Goal: Transaction & Acquisition: Download file/media

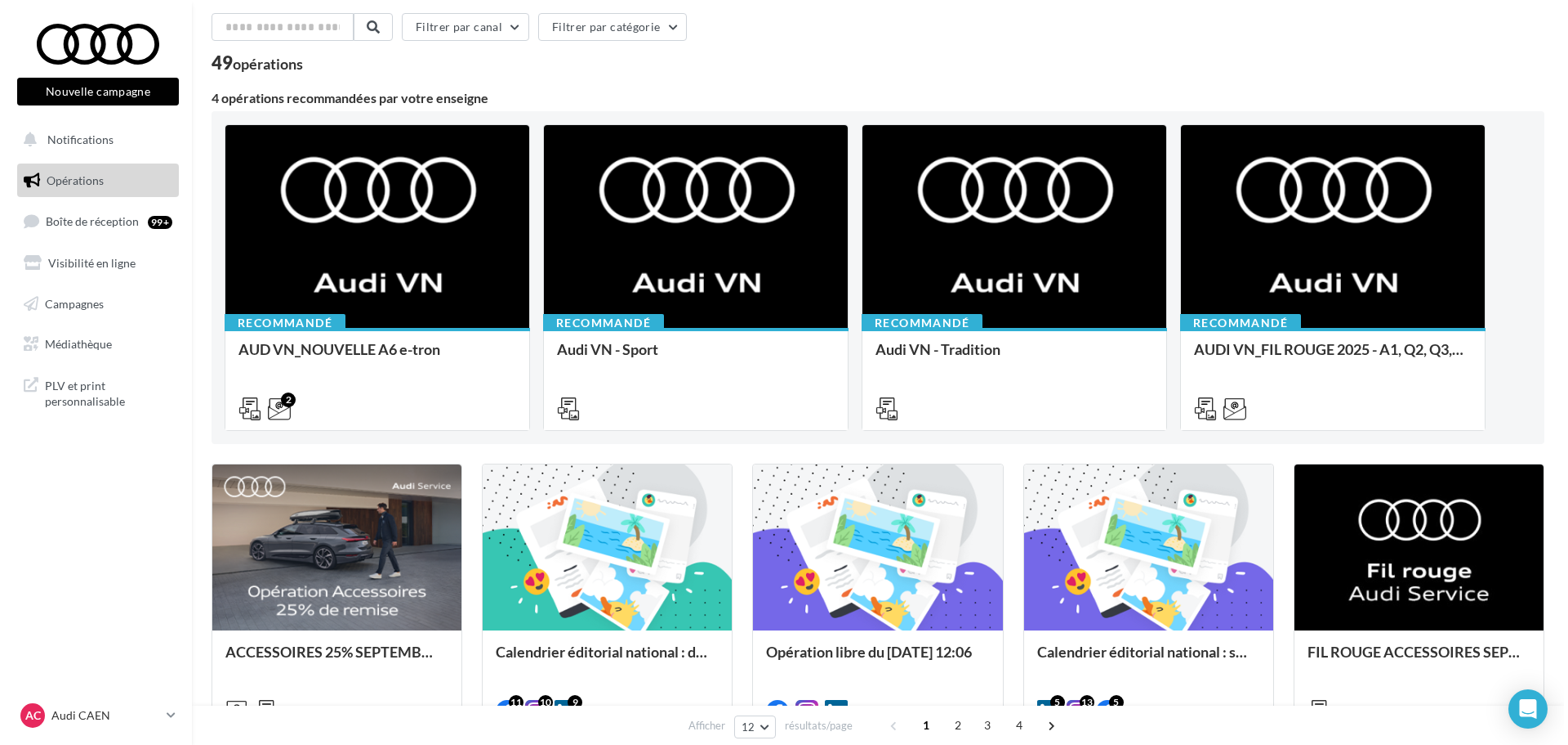
scroll to position [164, 0]
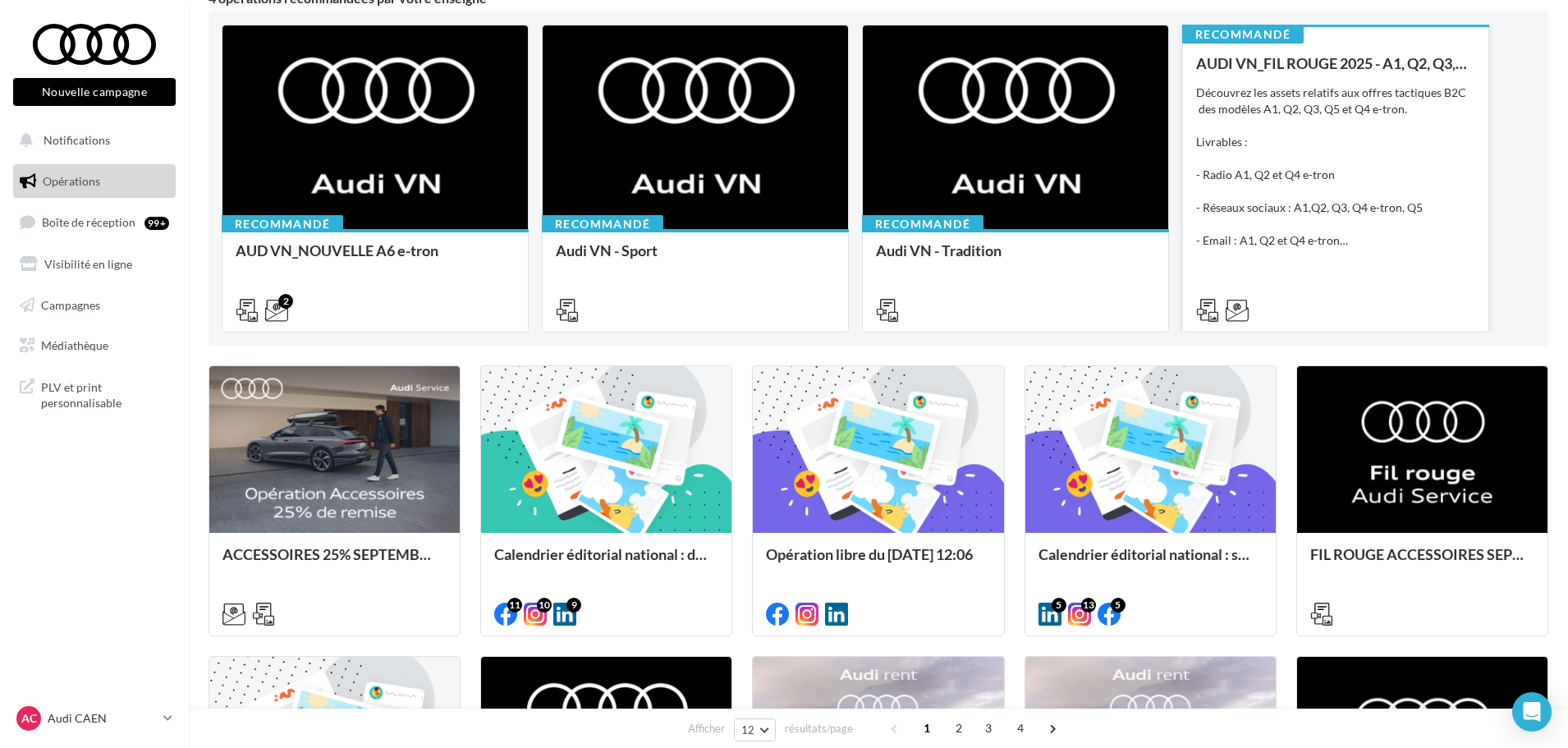
click at [1358, 95] on div "Découvrez les assets relatifs aux offres tactiques B2C des modèles A1, Q2, Q3, …" at bounding box center [1336, 166] width 279 height 164
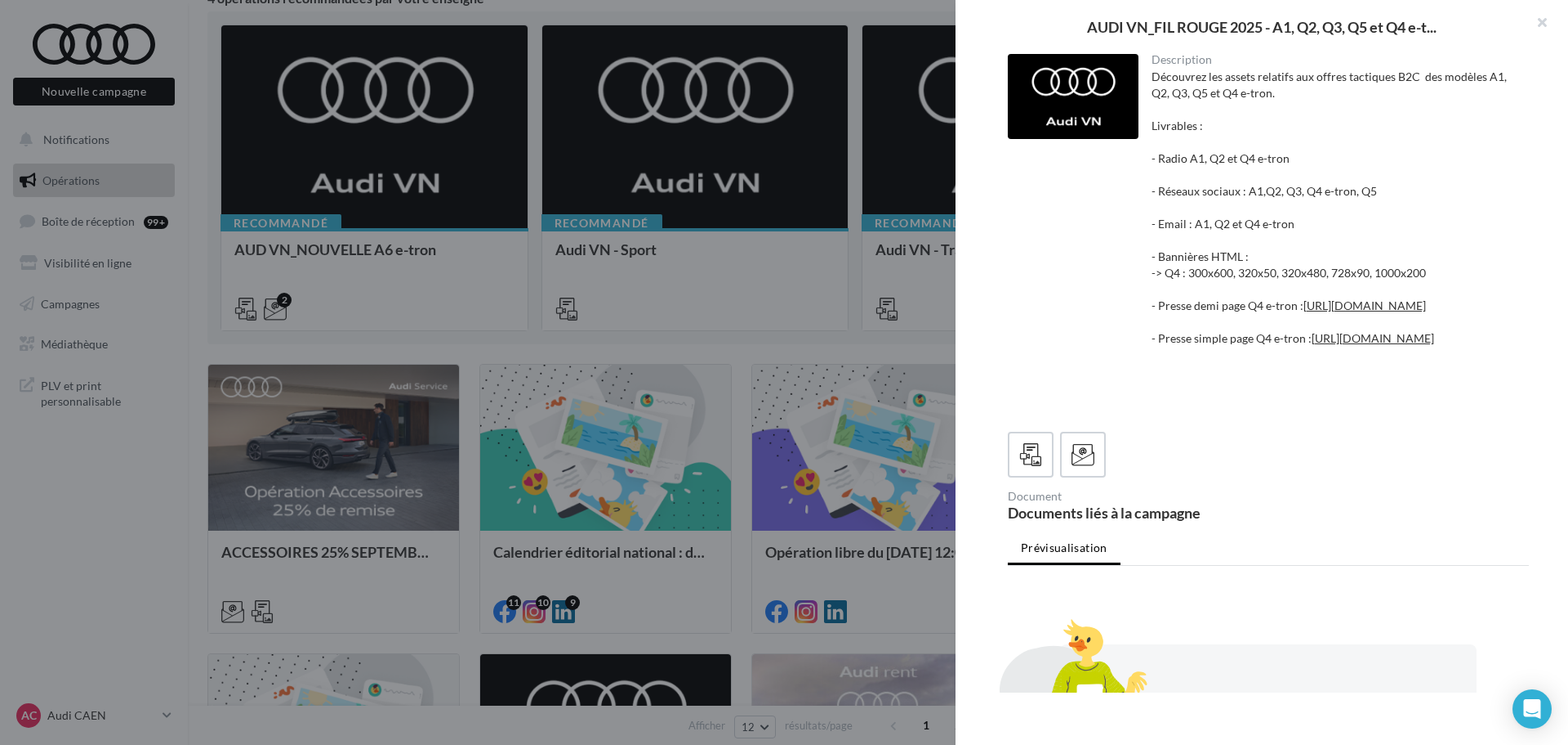
click at [1216, 190] on div "Découvrez les assets relatifs aux offres tactiques B2C des modèles A1, Q2, Q3, …" at bounding box center [1334, 240] width 365 height 343
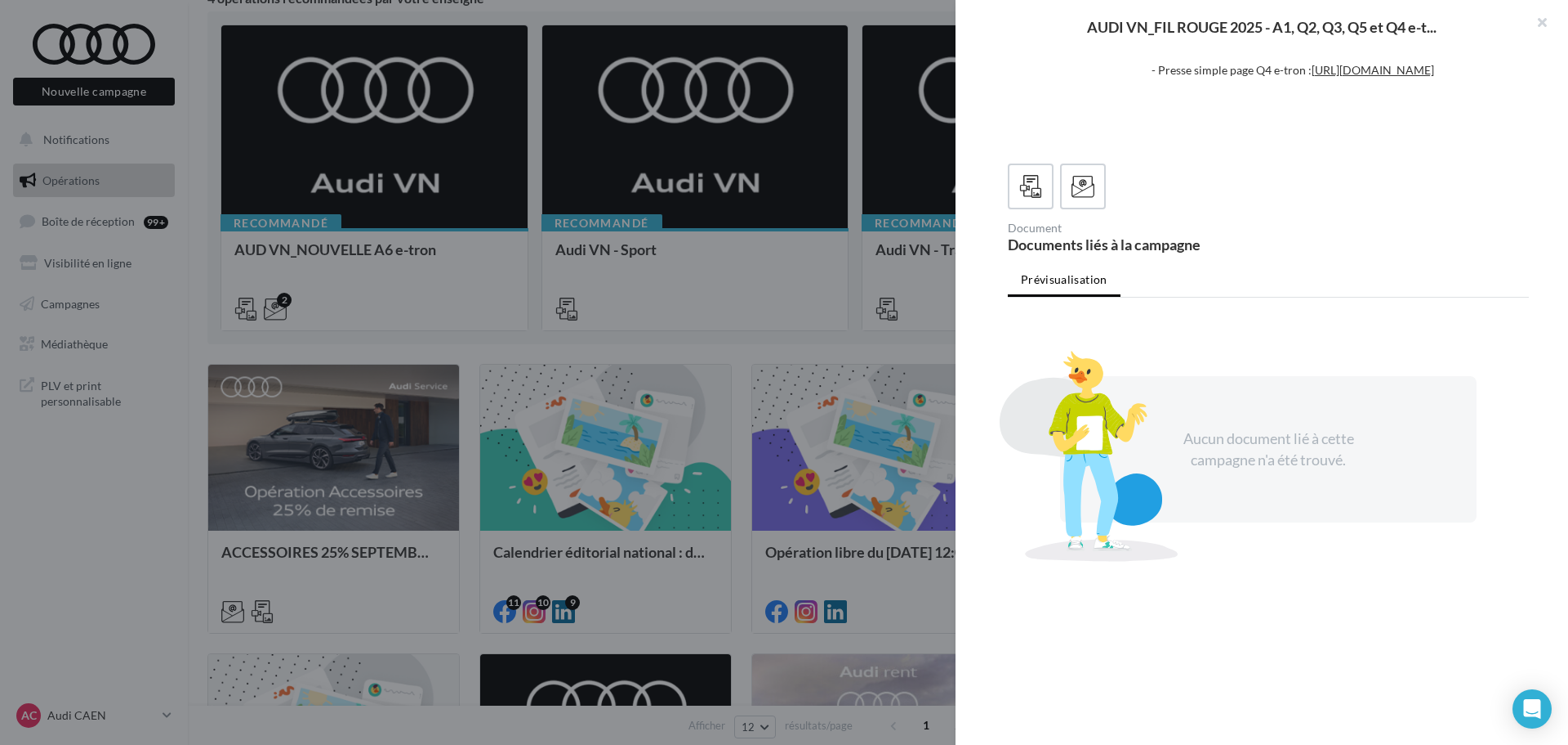
scroll to position [327, 0]
click at [1077, 199] on icon at bounding box center [1083, 186] width 24 height 24
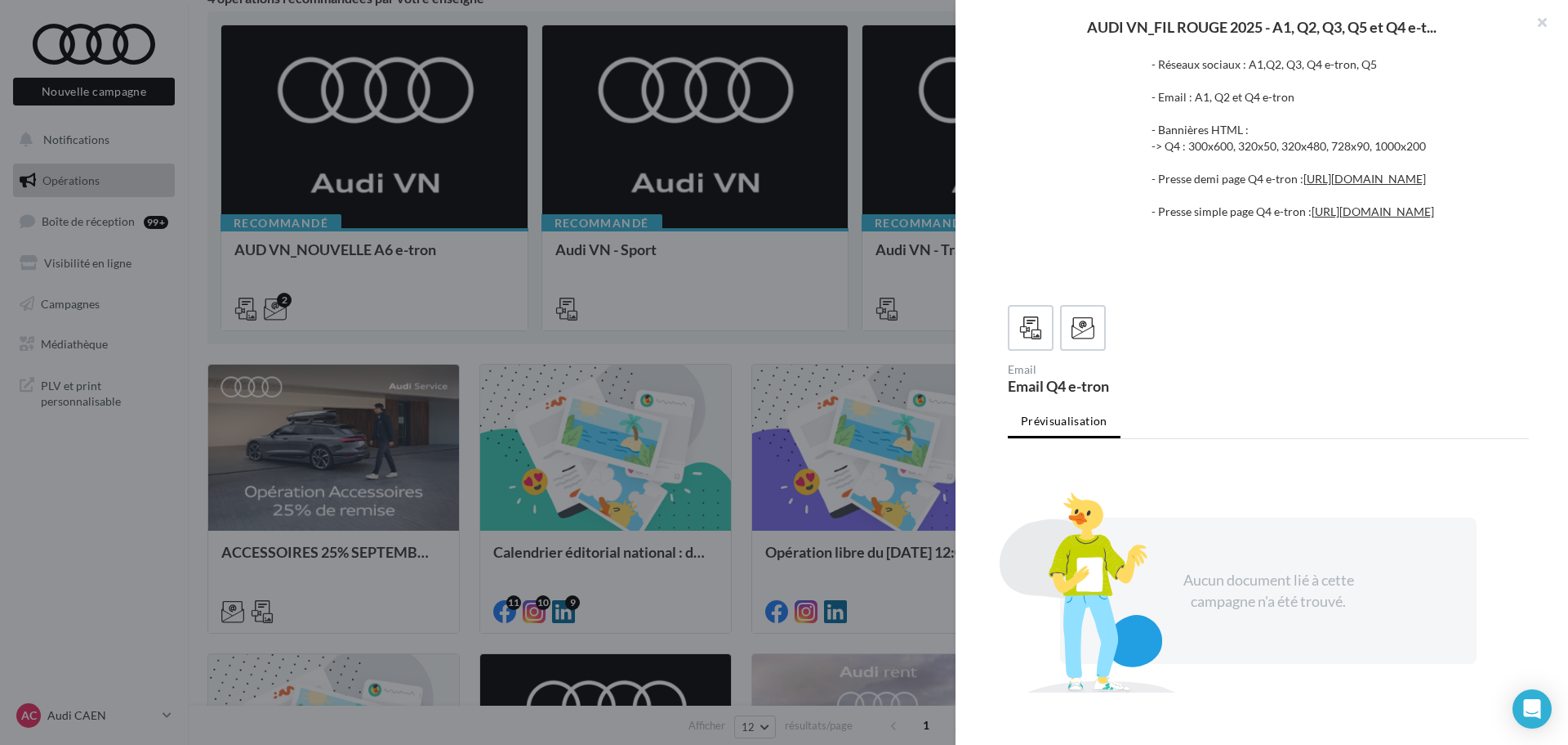
scroll to position [0, 0]
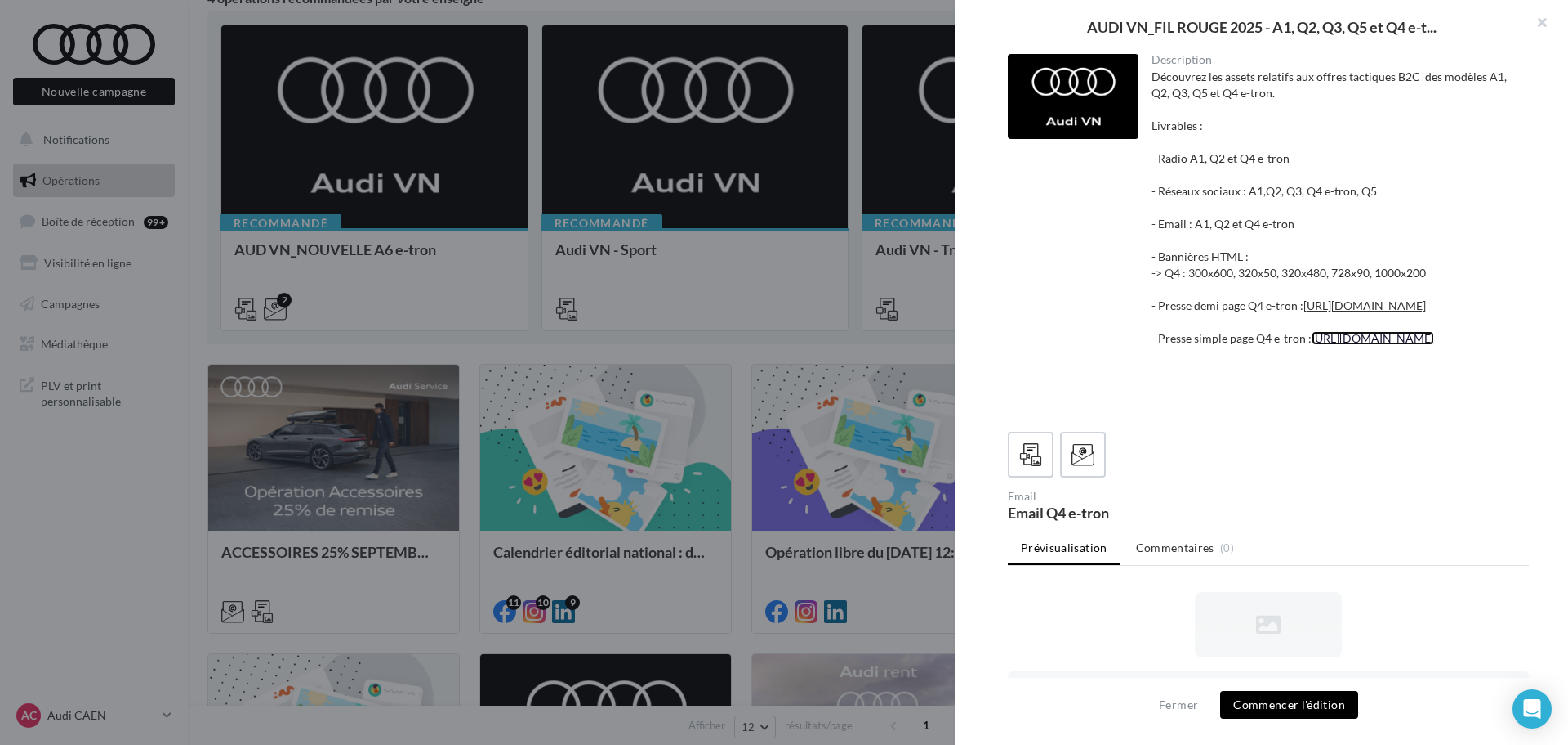
click at [1312, 345] on link "https://audi.get-it-solutions.com/accueil/10232-.html?adtoken=8e8204871222da9a7…" at bounding box center [1373, 338] width 123 height 14
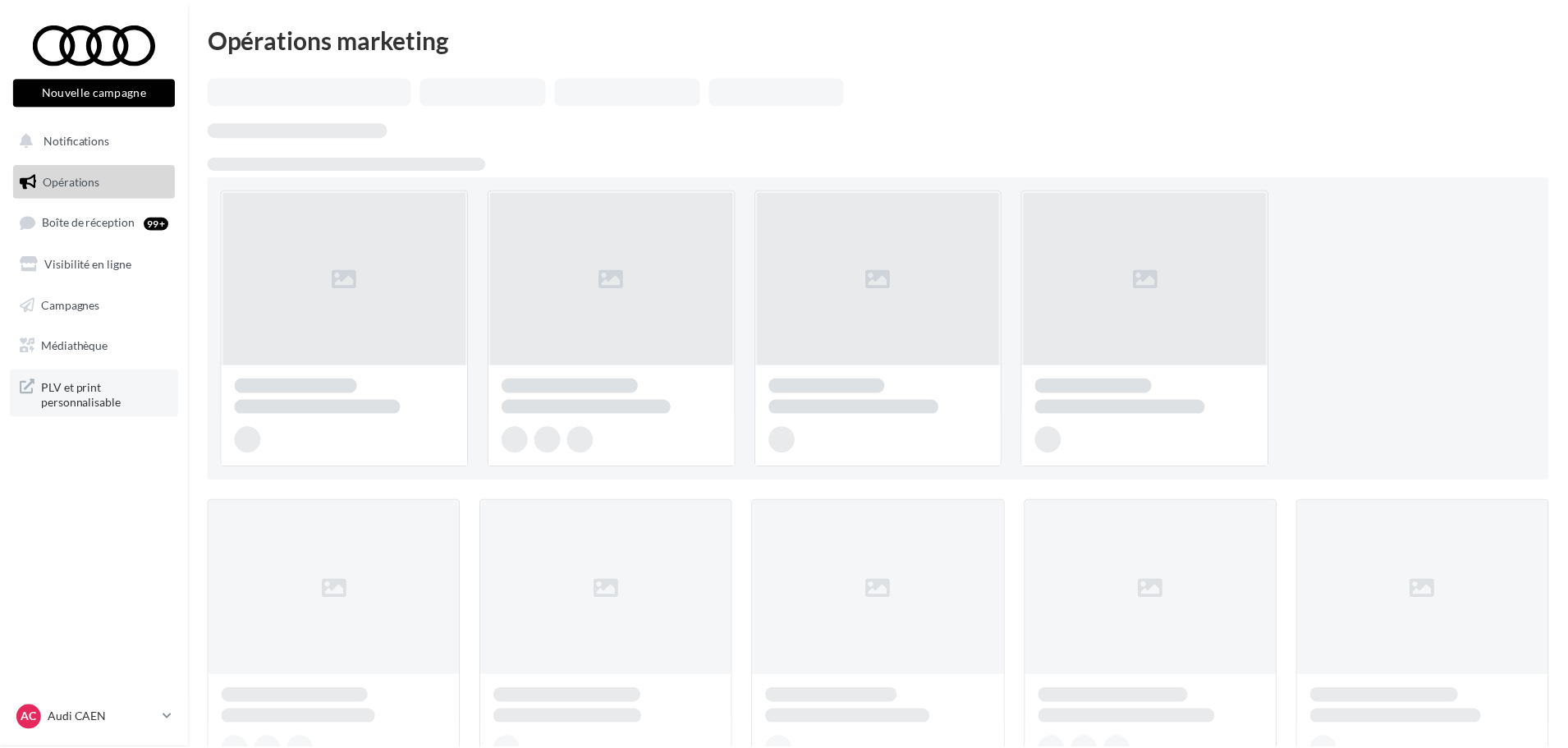
scroll to position [164, 0]
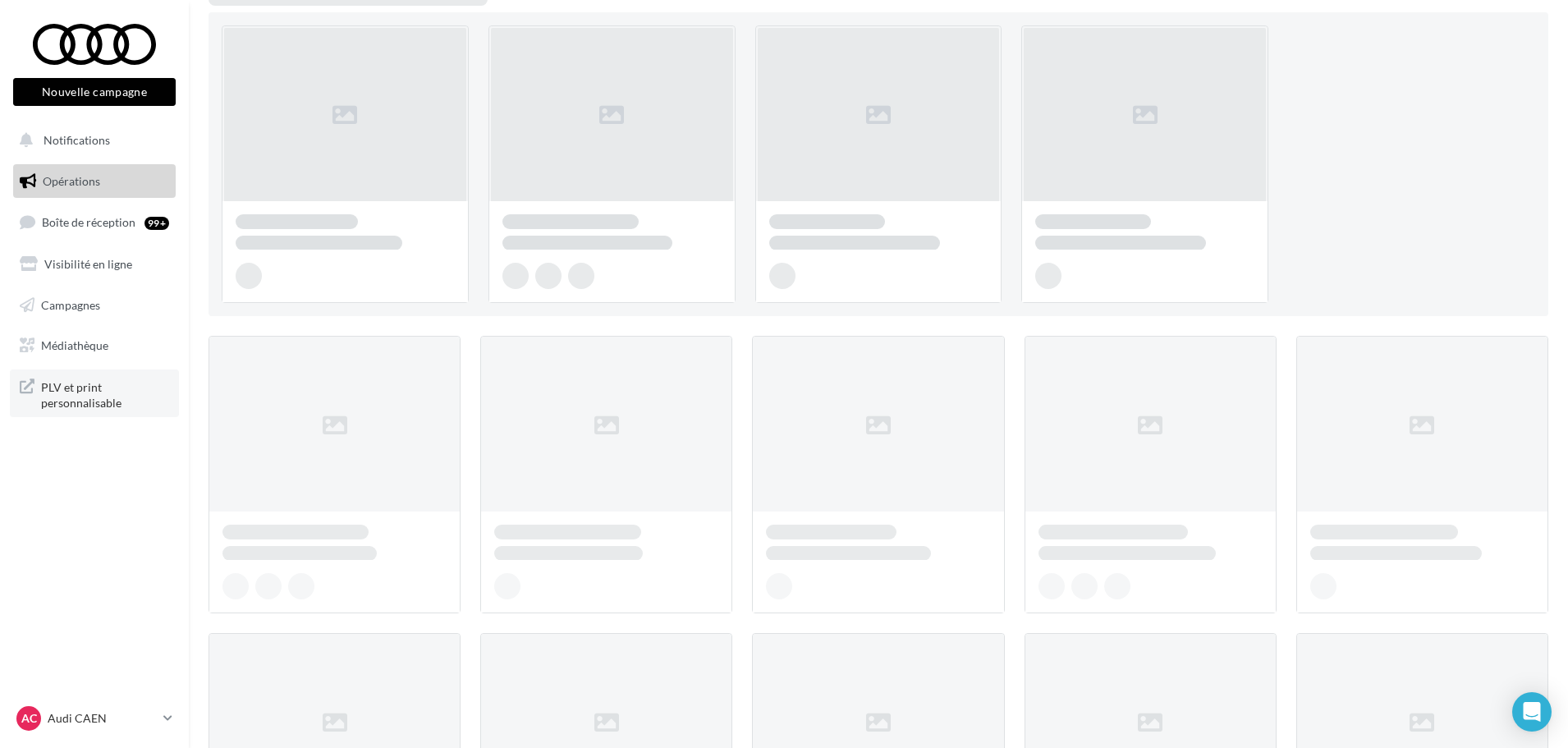
click at [87, 396] on span "PLV et print personnalisable" at bounding box center [105, 393] width 128 height 35
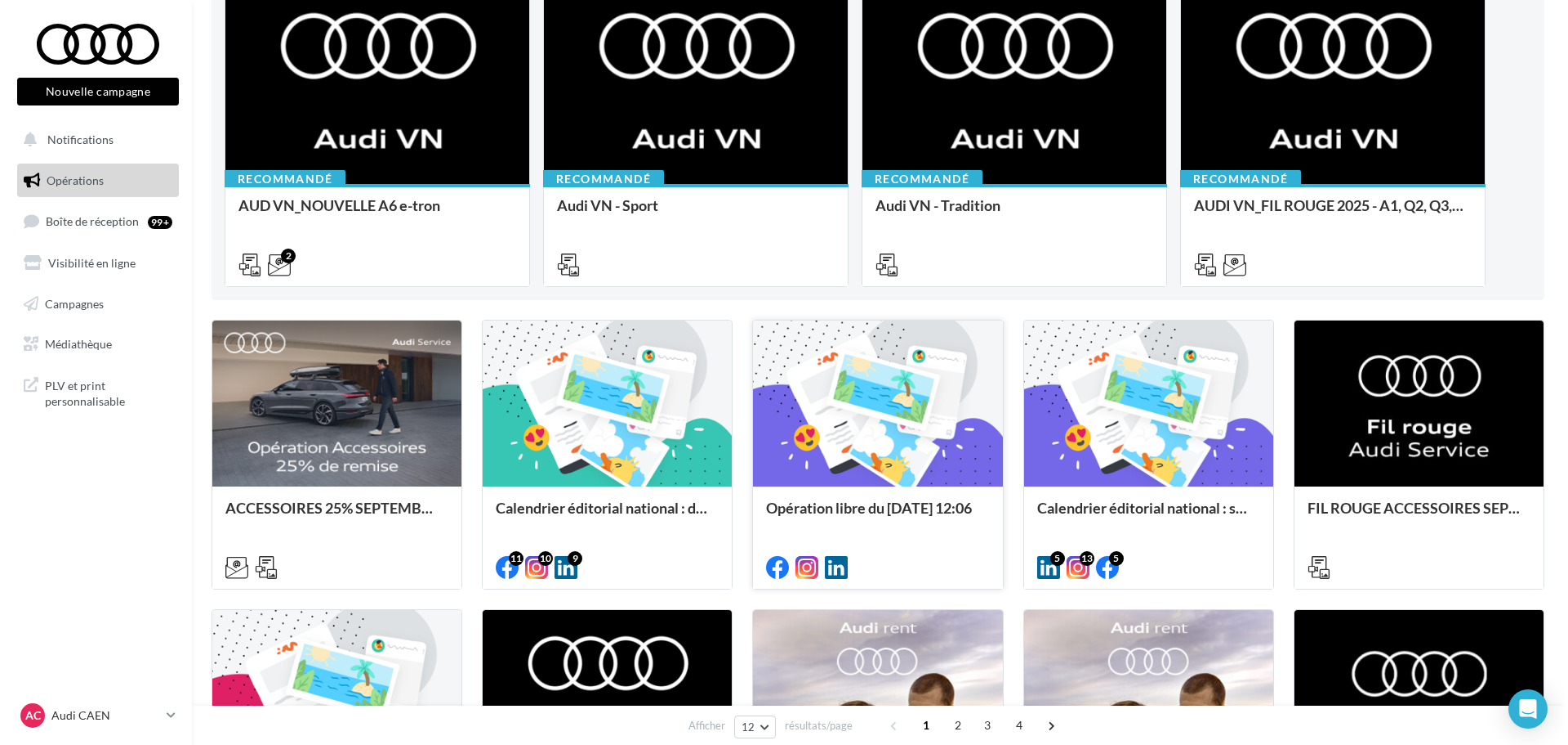
scroll to position [245, 0]
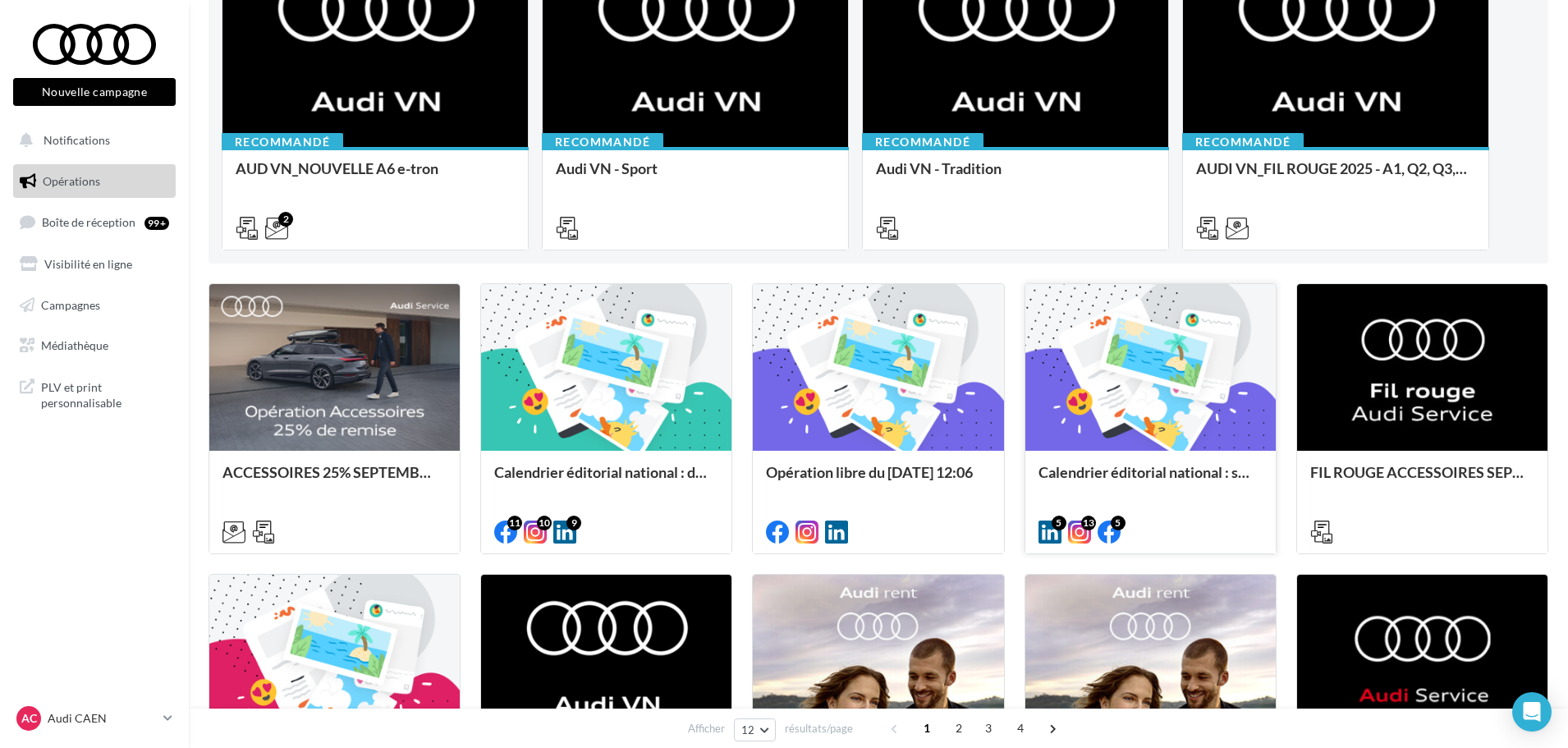
click at [1215, 467] on div "Calendrier éditorial national : semaine du 25.08 au 31.08" at bounding box center [1150, 480] width 225 height 32
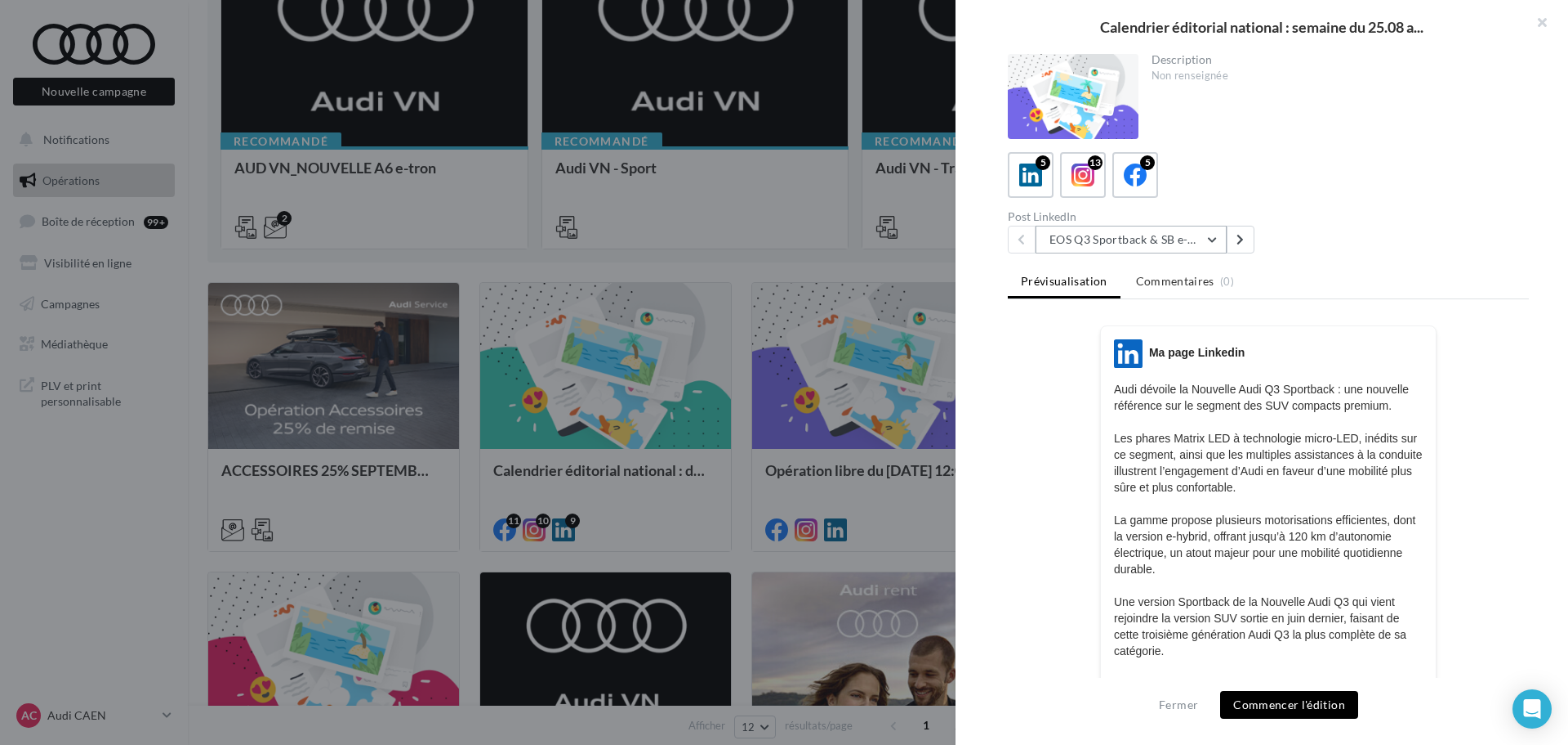
click at [1199, 235] on button "EOS Q3 Sportback & SB e-Hybrid" at bounding box center [1131, 239] width 191 height 28
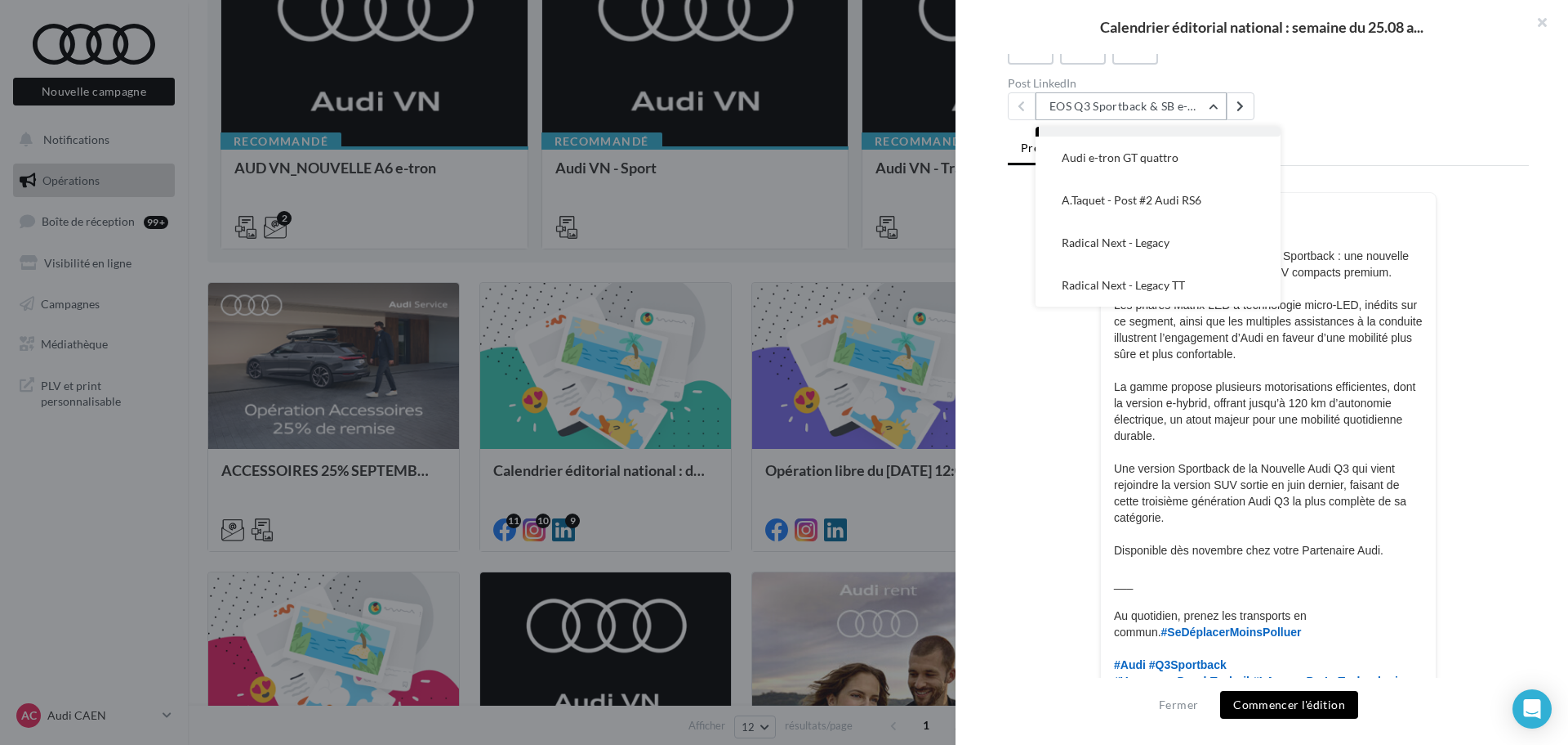
scroll to position [164, 0]
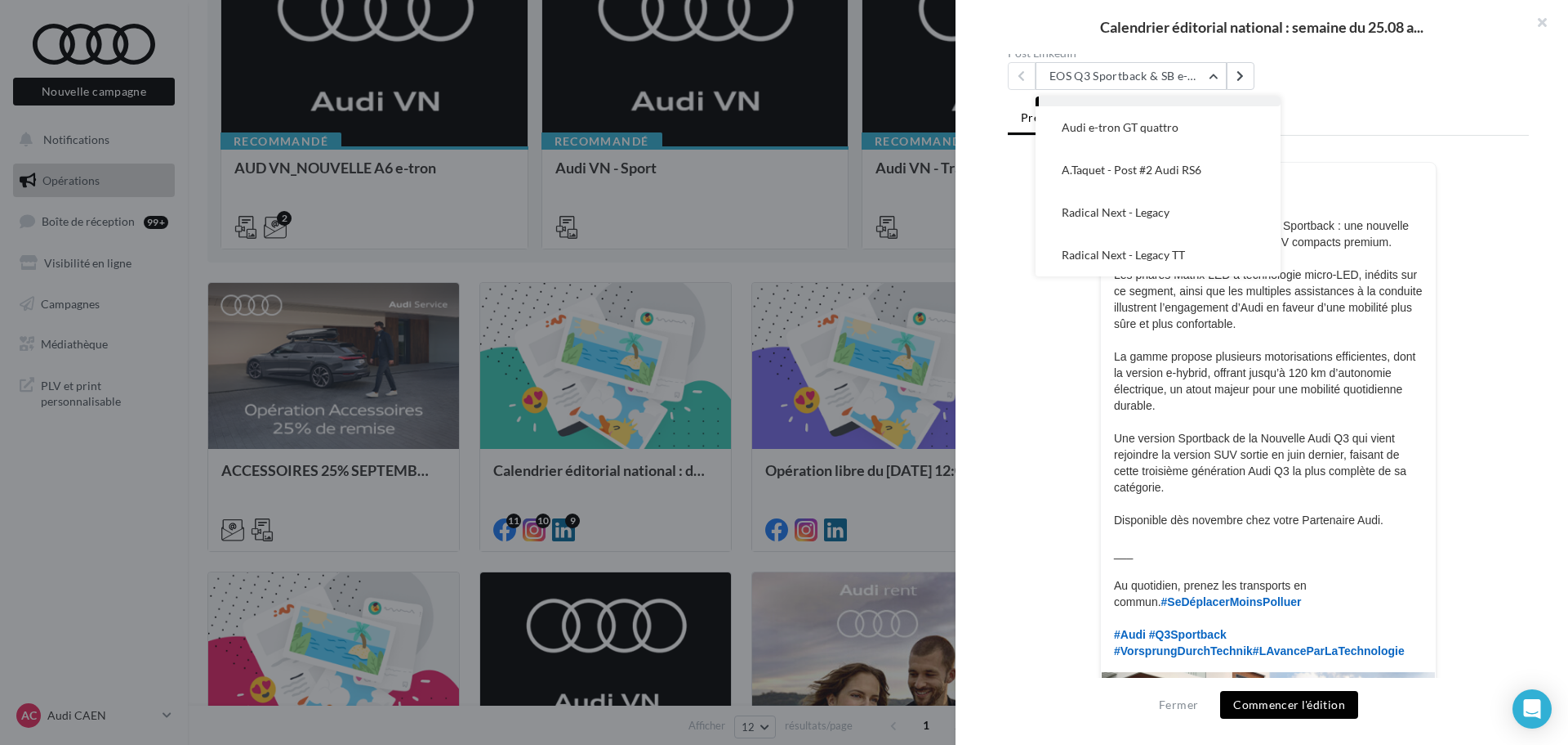
click at [884, 473] on div at bounding box center [784, 372] width 1568 height 745
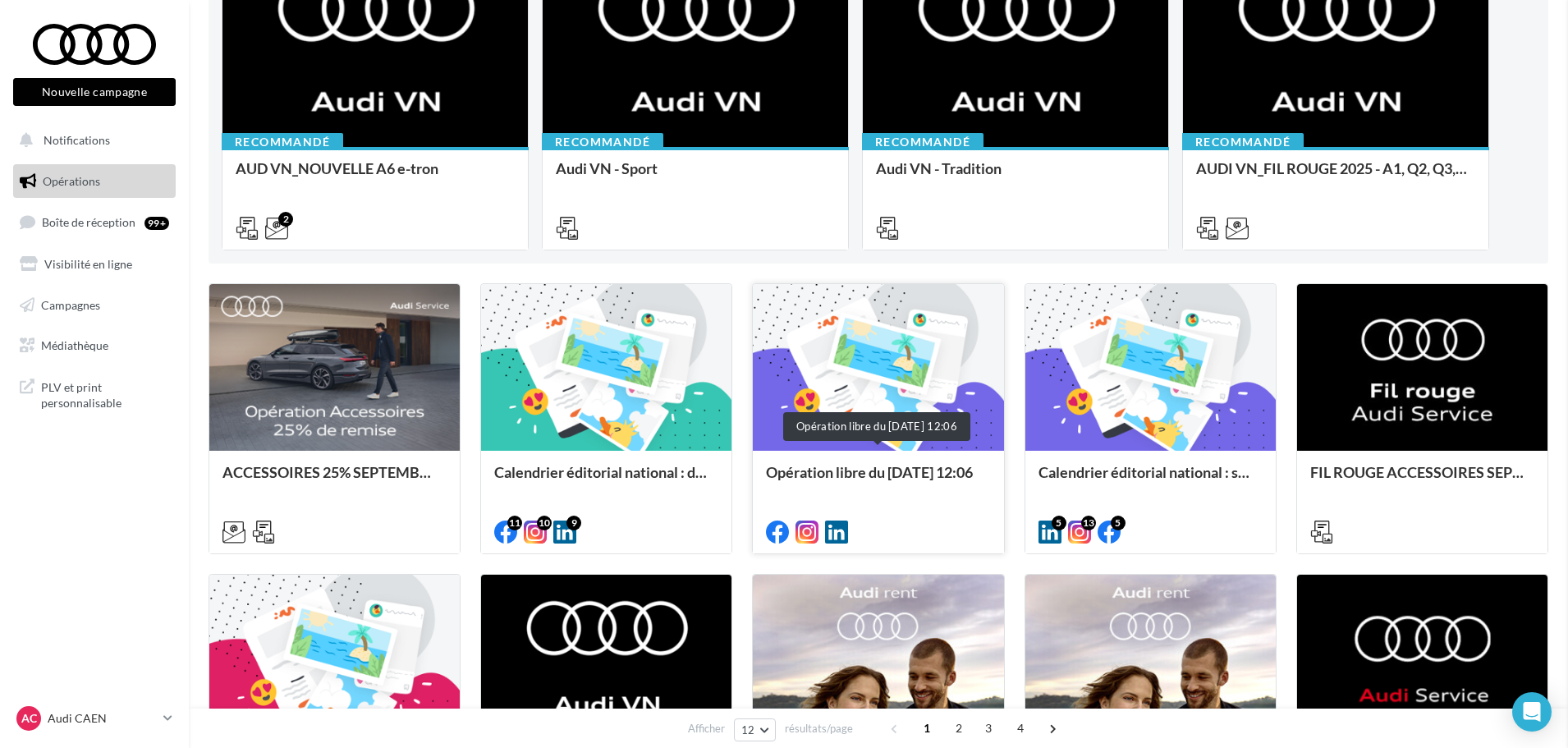
click at [934, 472] on div "Opération libre du 01/09/2025 12:06" at bounding box center [878, 480] width 225 height 32
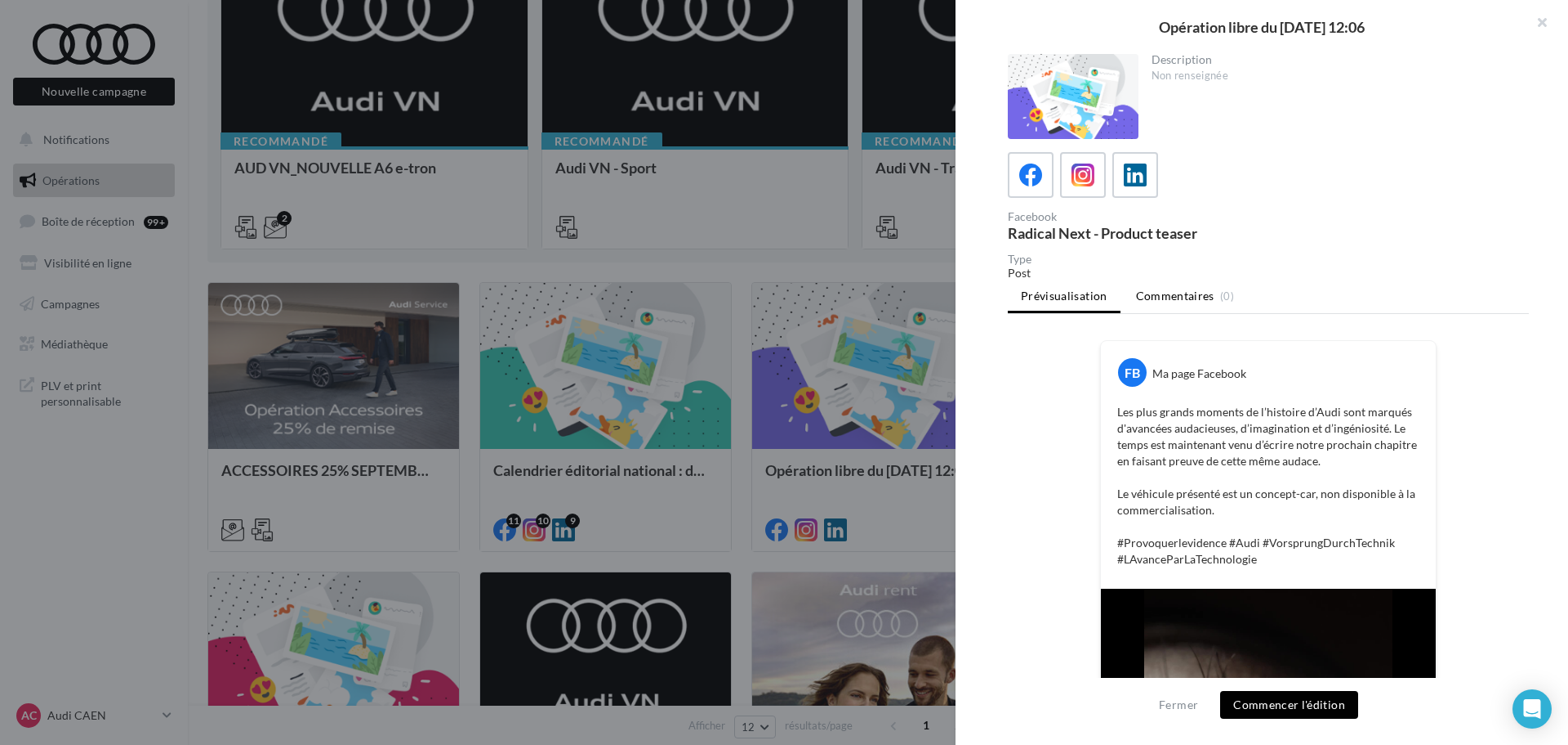
click at [1173, 290] on span "Commentaires" at bounding box center [1175, 295] width 78 height 16
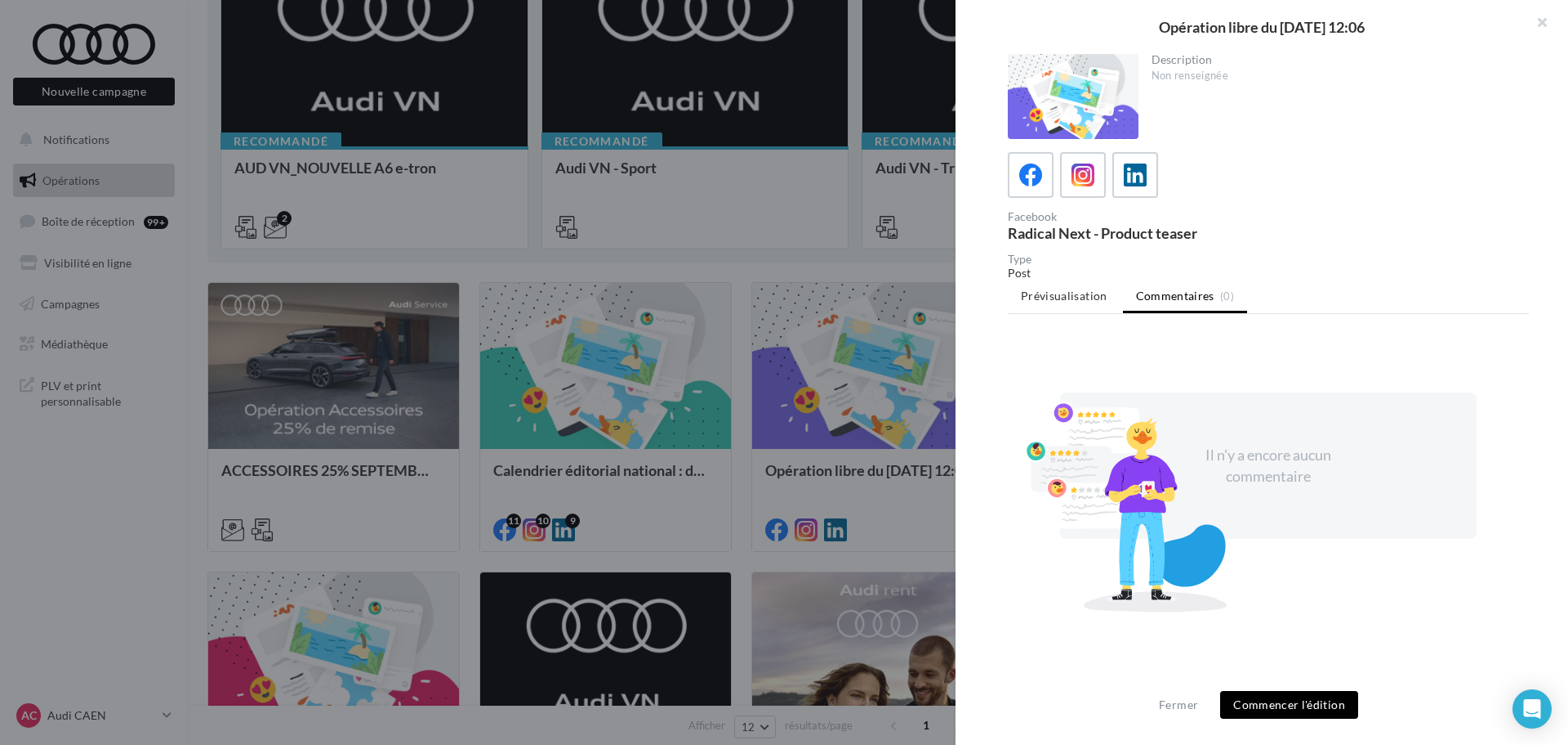
click at [1026, 279] on div "Post" at bounding box center [1268, 272] width 521 height 16
click at [1040, 289] on span "Prévisualisation" at bounding box center [1064, 295] width 87 height 14
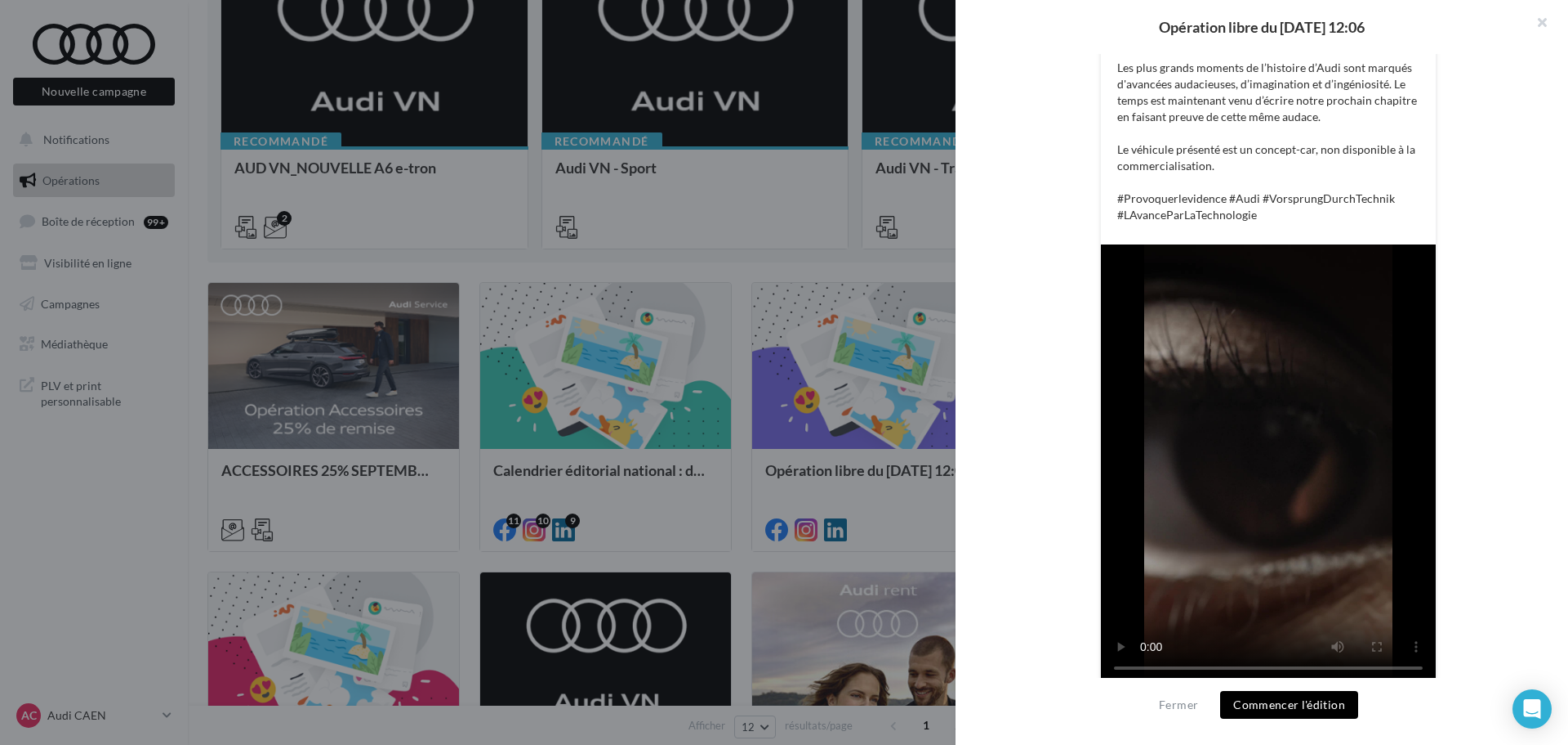
scroll to position [360, 0]
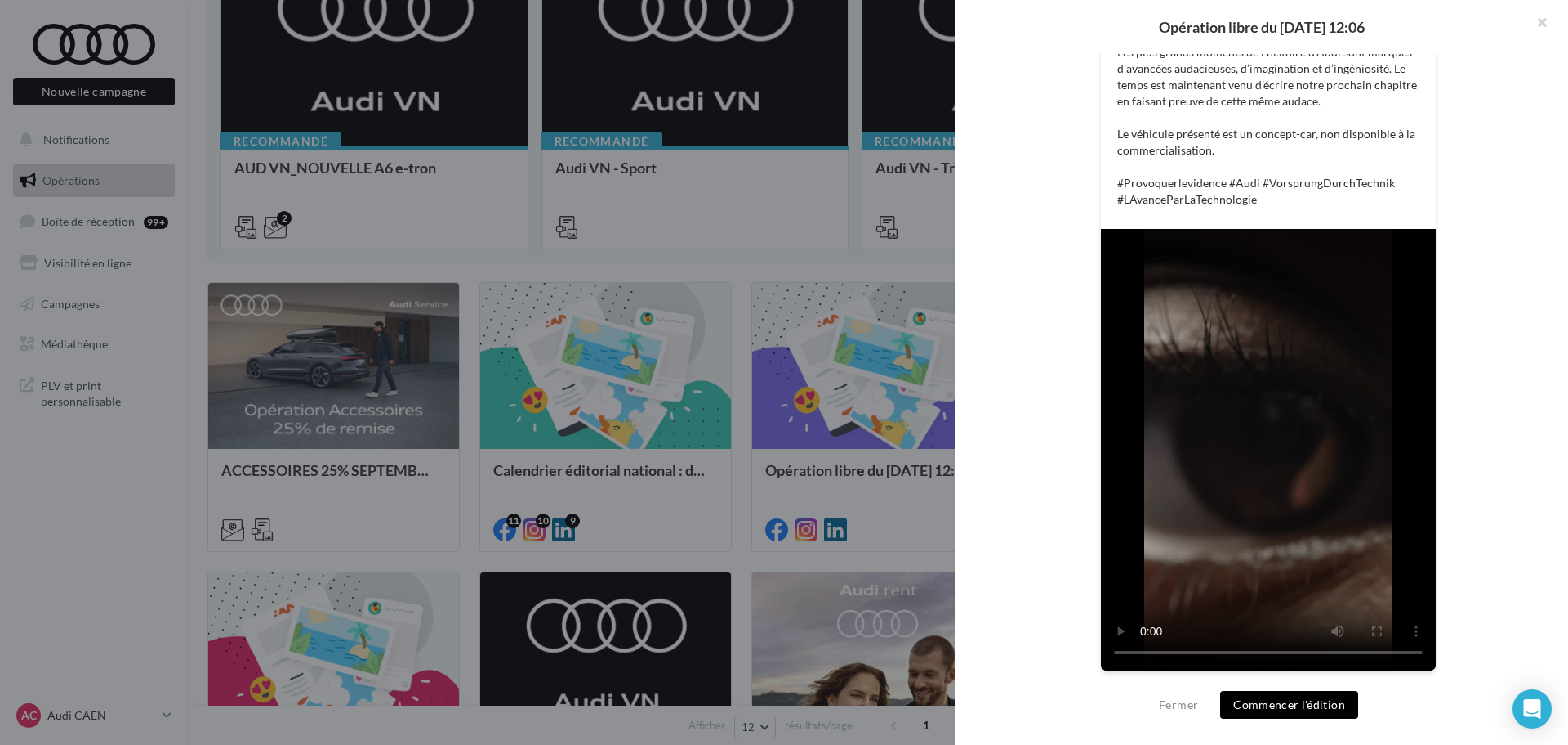
click at [805, 559] on div at bounding box center [784, 372] width 1568 height 745
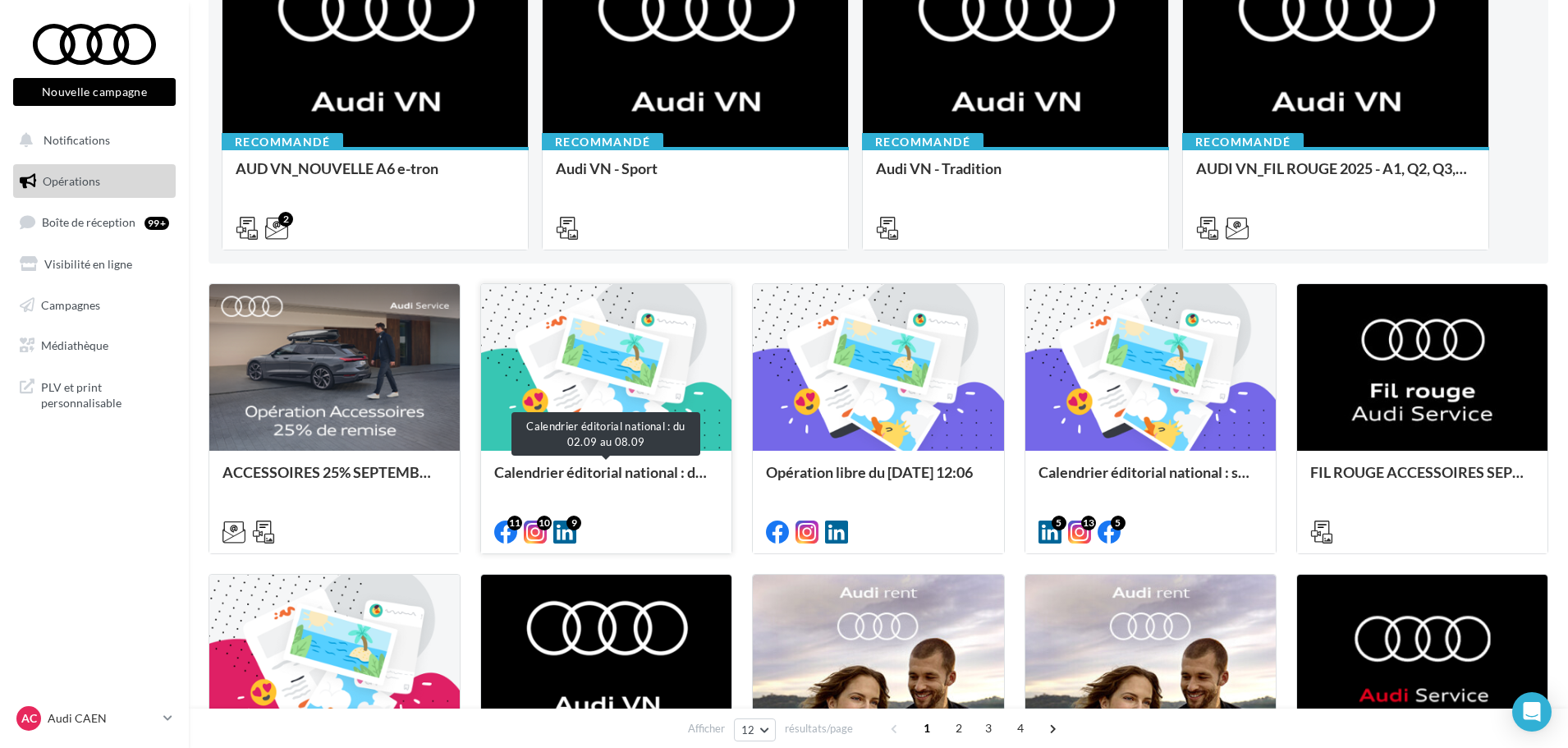
click at [672, 474] on div "Calendrier éditorial national : du 02.09 au 08.09" at bounding box center [606, 480] width 225 height 32
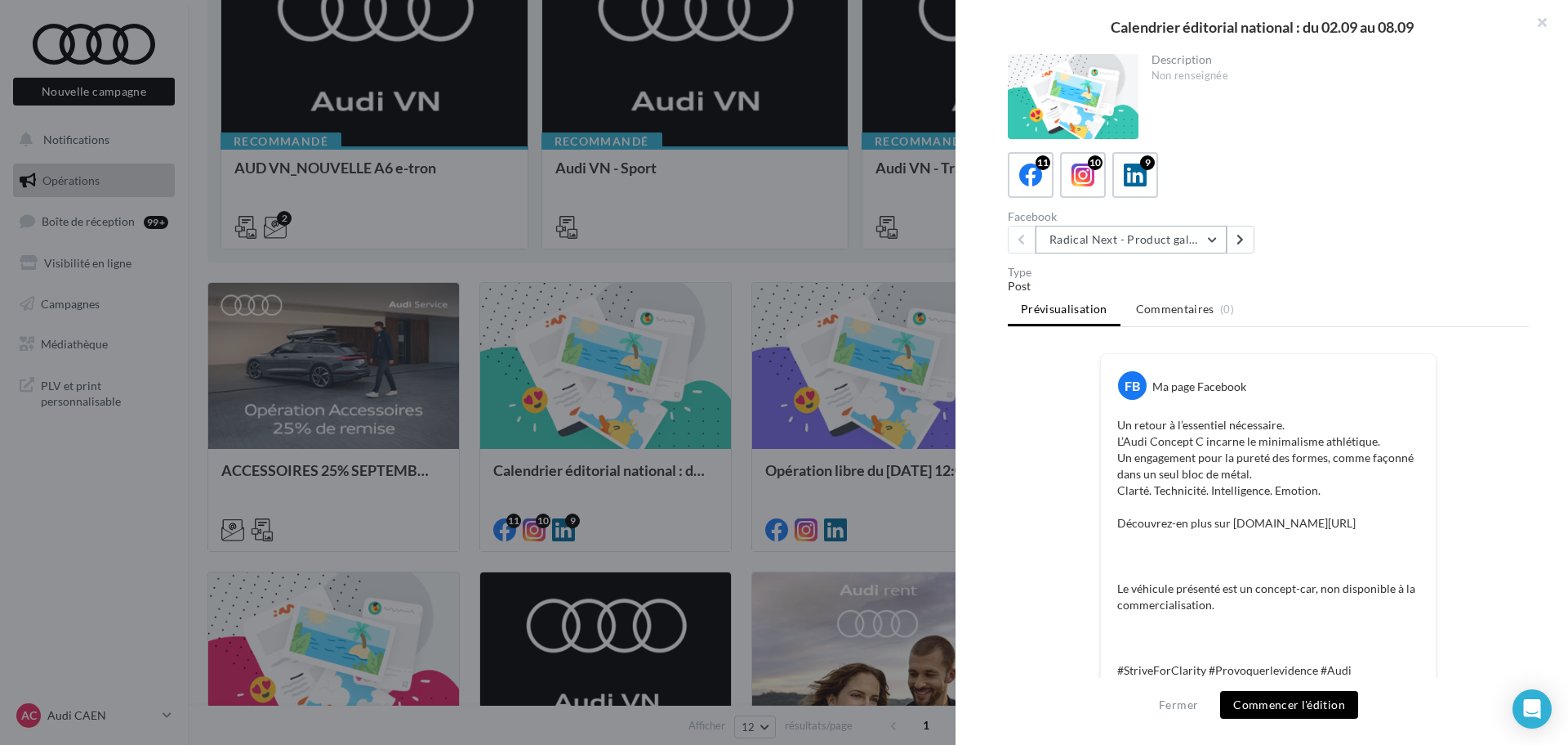
click at [1129, 245] on button "Radical Next - Product gallery" at bounding box center [1131, 239] width 191 height 28
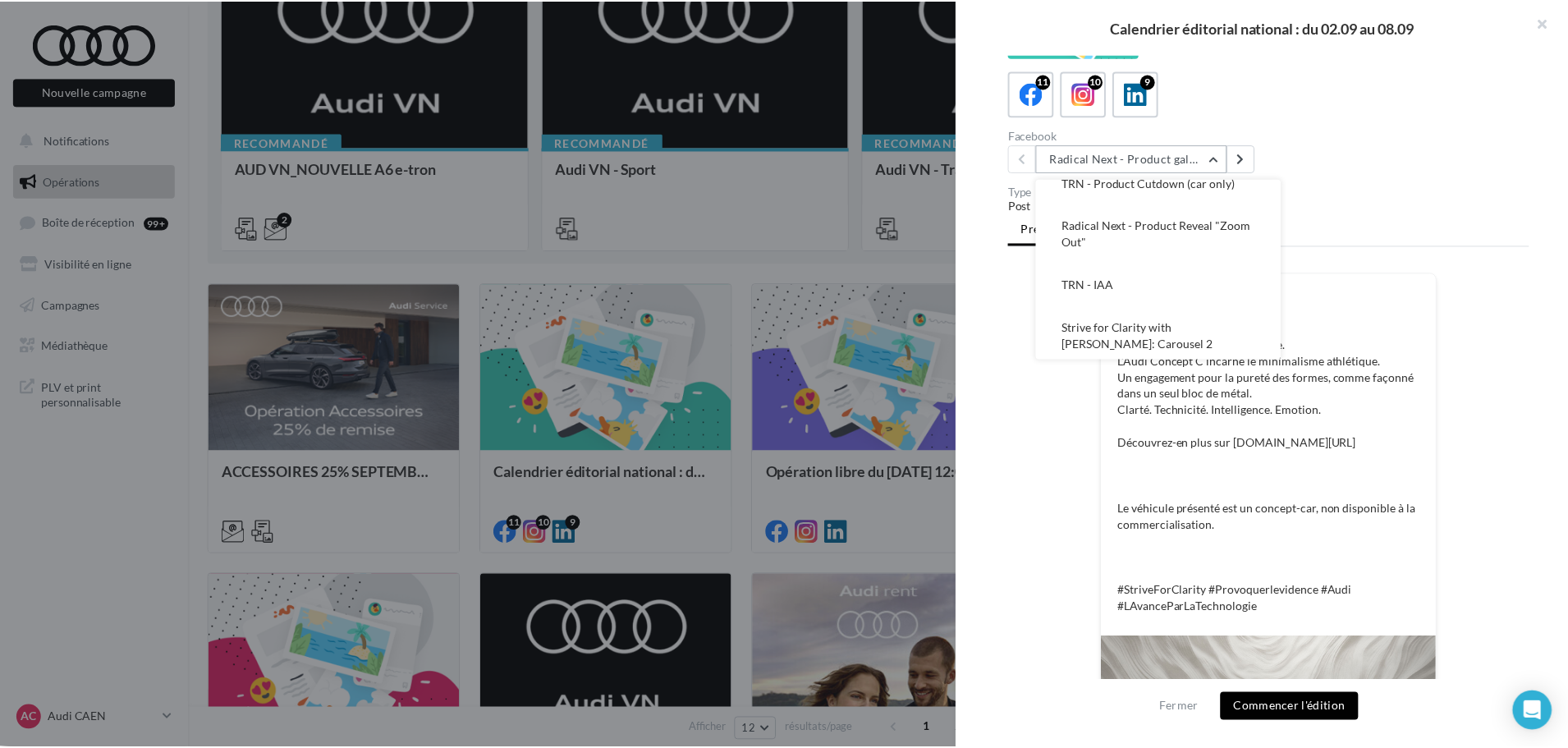
scroll to position [354, 0]
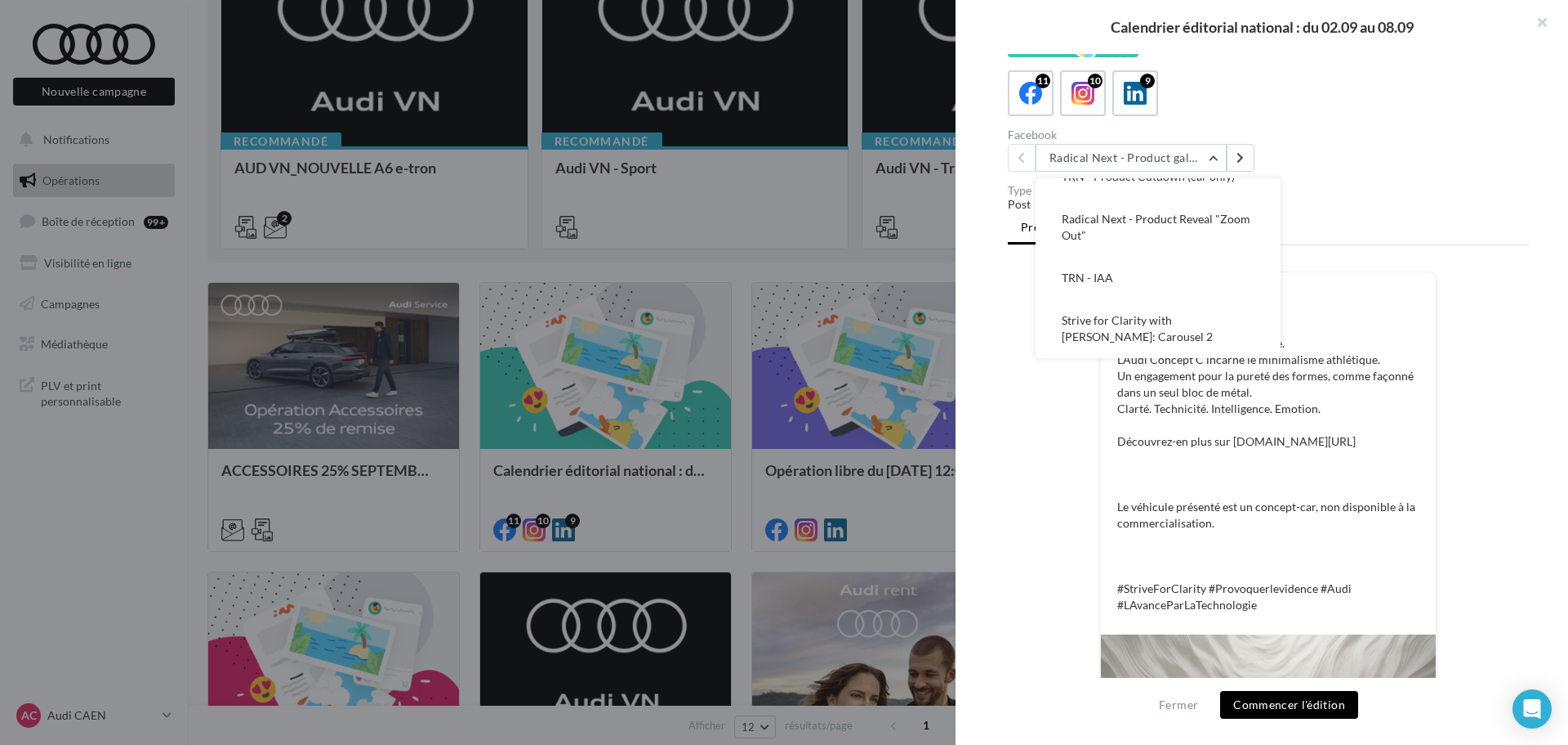
click at [1063, 446] on div "FB Ma page Facebook Un retour à l’essentiel nécessaire. L’Audi Concept C incarn…" at bounding box center [1268, 631] width 521 height 720
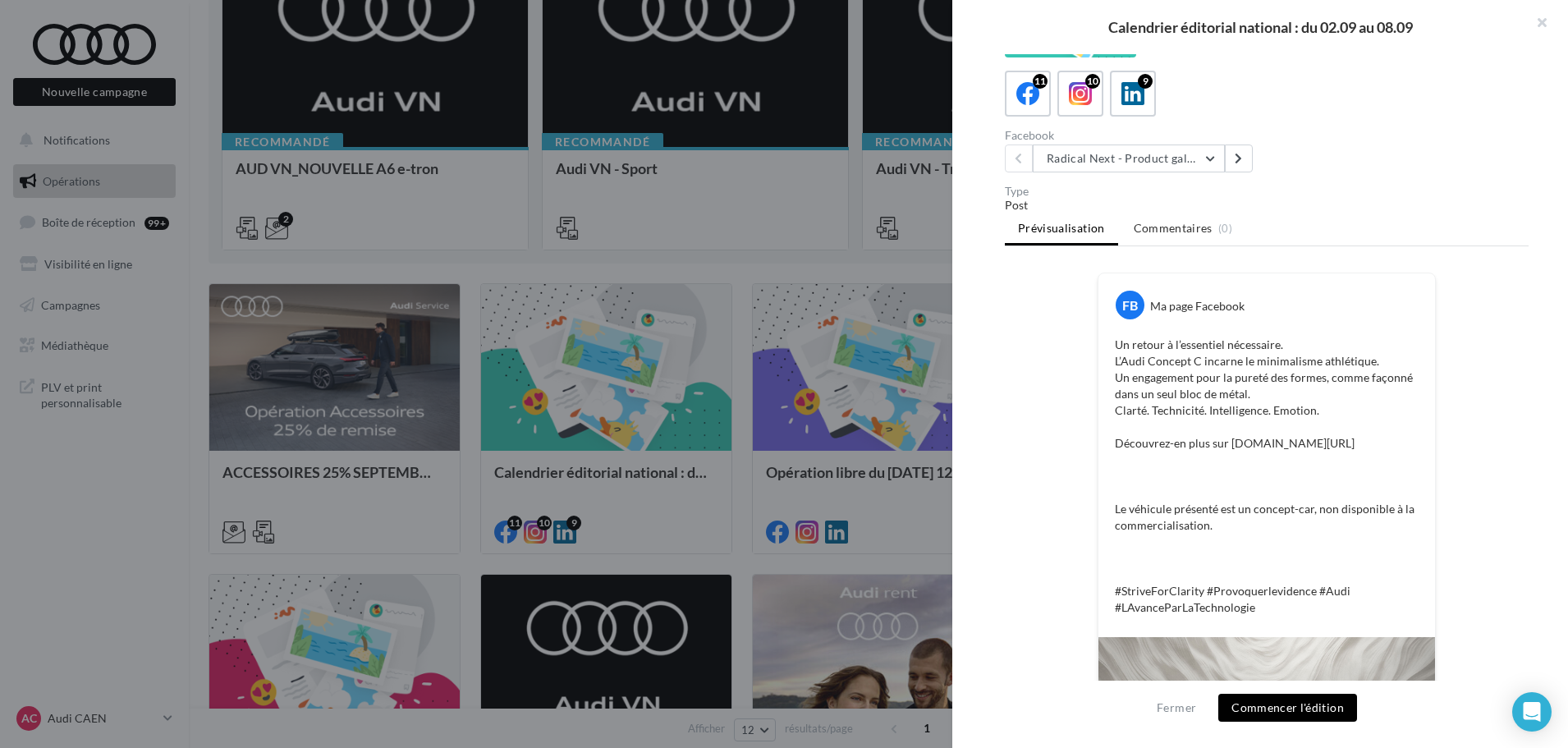
click at [753, 569] on div at bounding box center [784, 374] width 1568 height 748
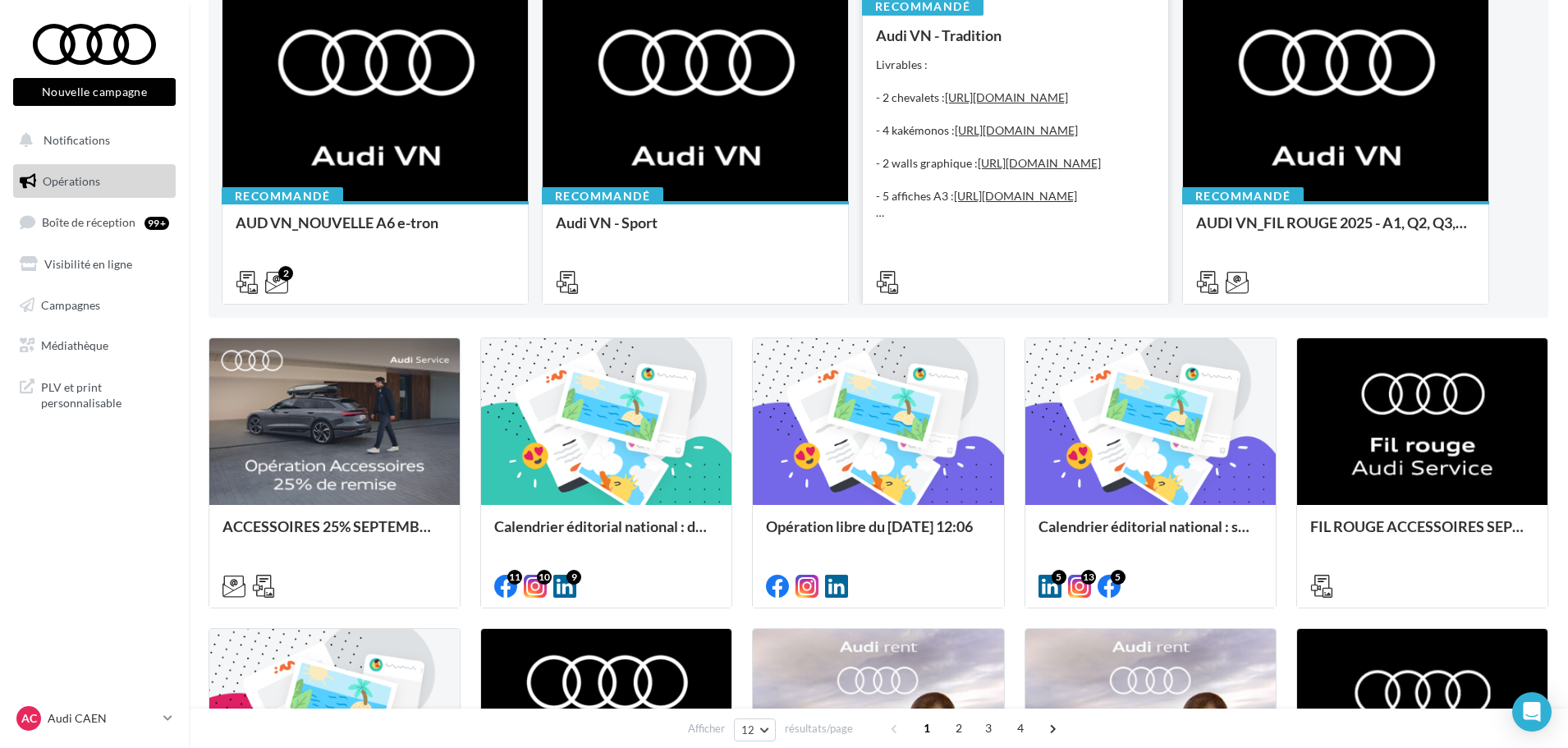
scroll to position [195, 0]
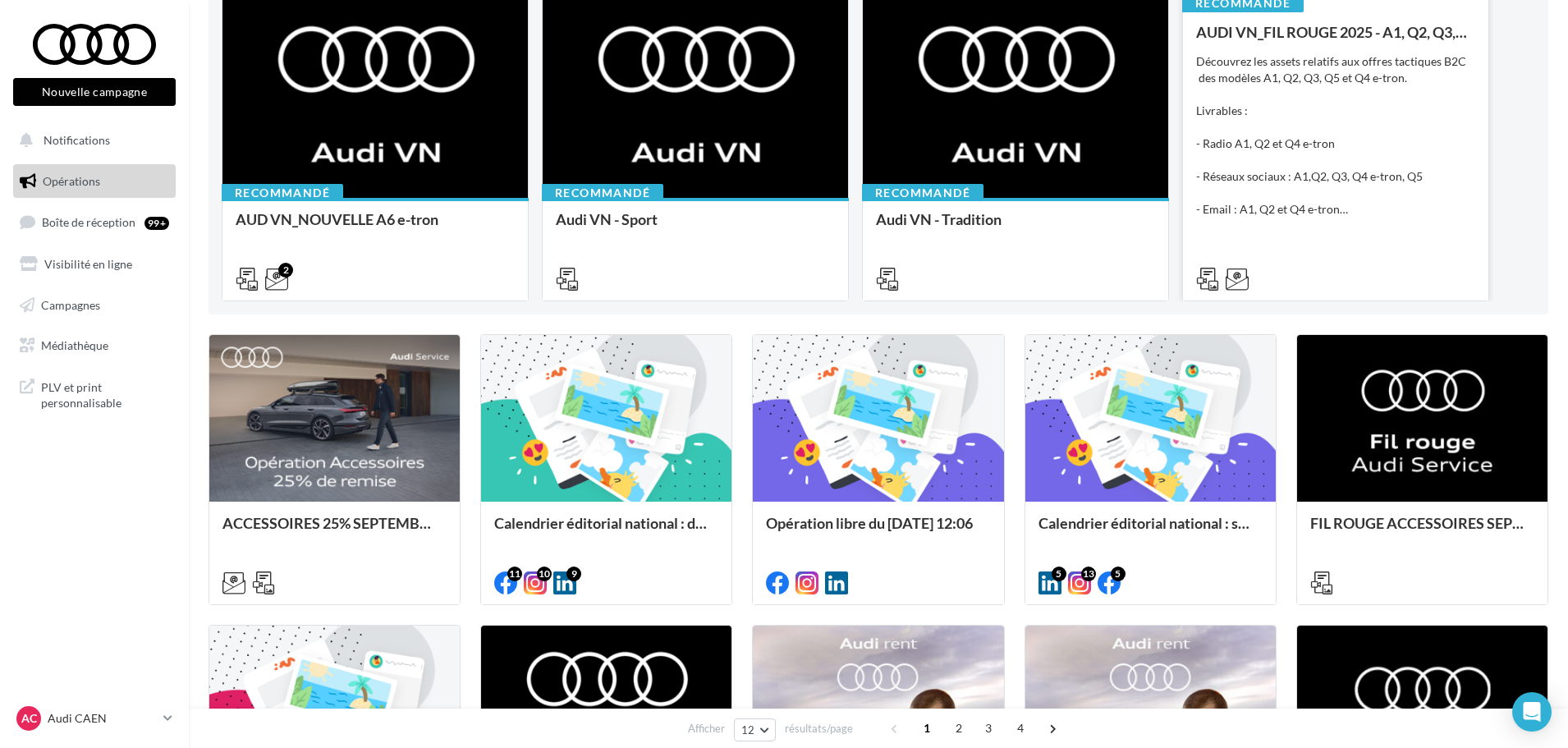
click at [1261, 214] on div "Découvrez les assets relatifs aux offres tactiques B2C des modèles A1, Q2, Q3, …" at bounding box center [1336, 136] width 279 height 164
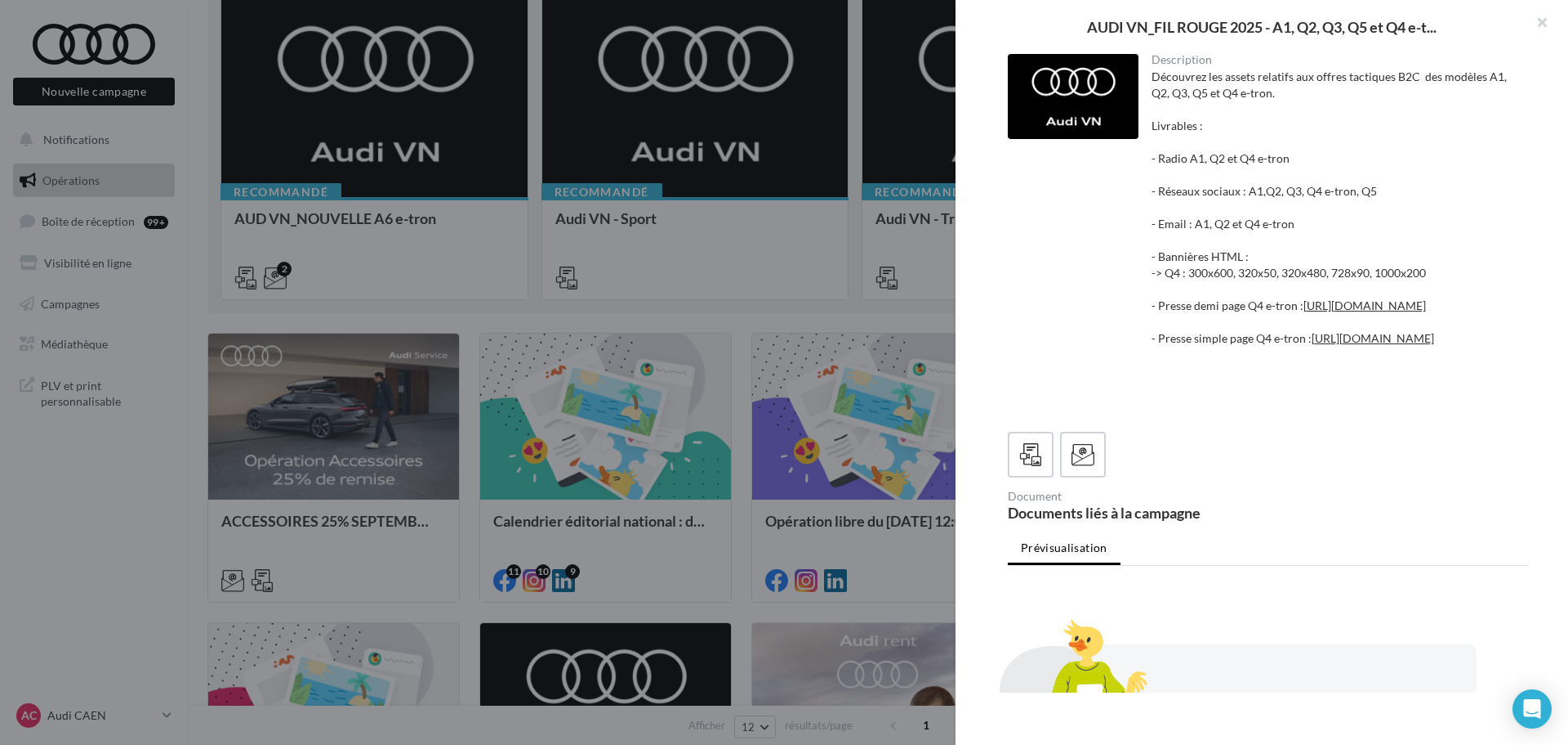
click at [784, 310] on div at bounding box center [784, 372] width 1568 height 745
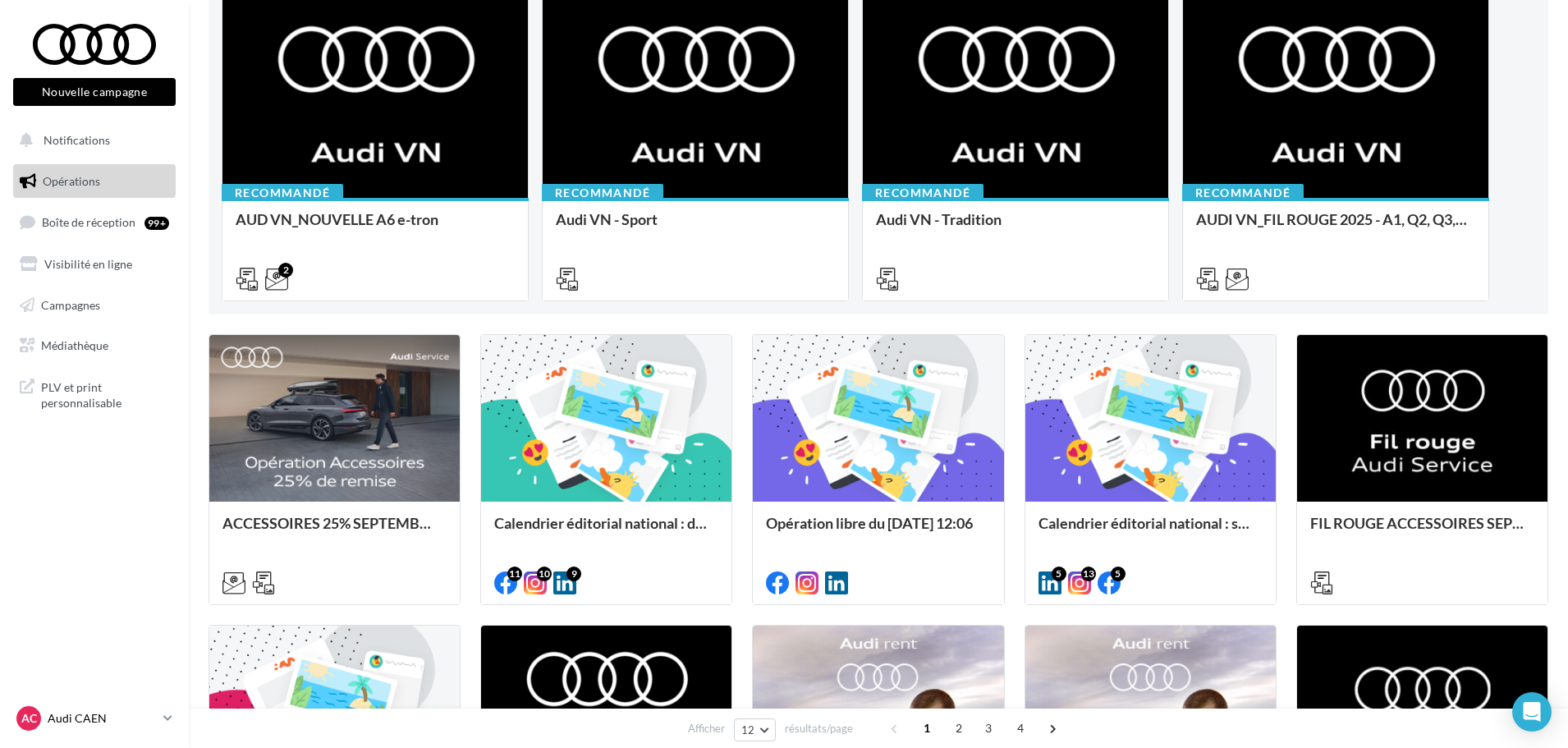
click at [91, 710] on p "Audi CAEN" at bounding box center [102, 717] width 109 height 16
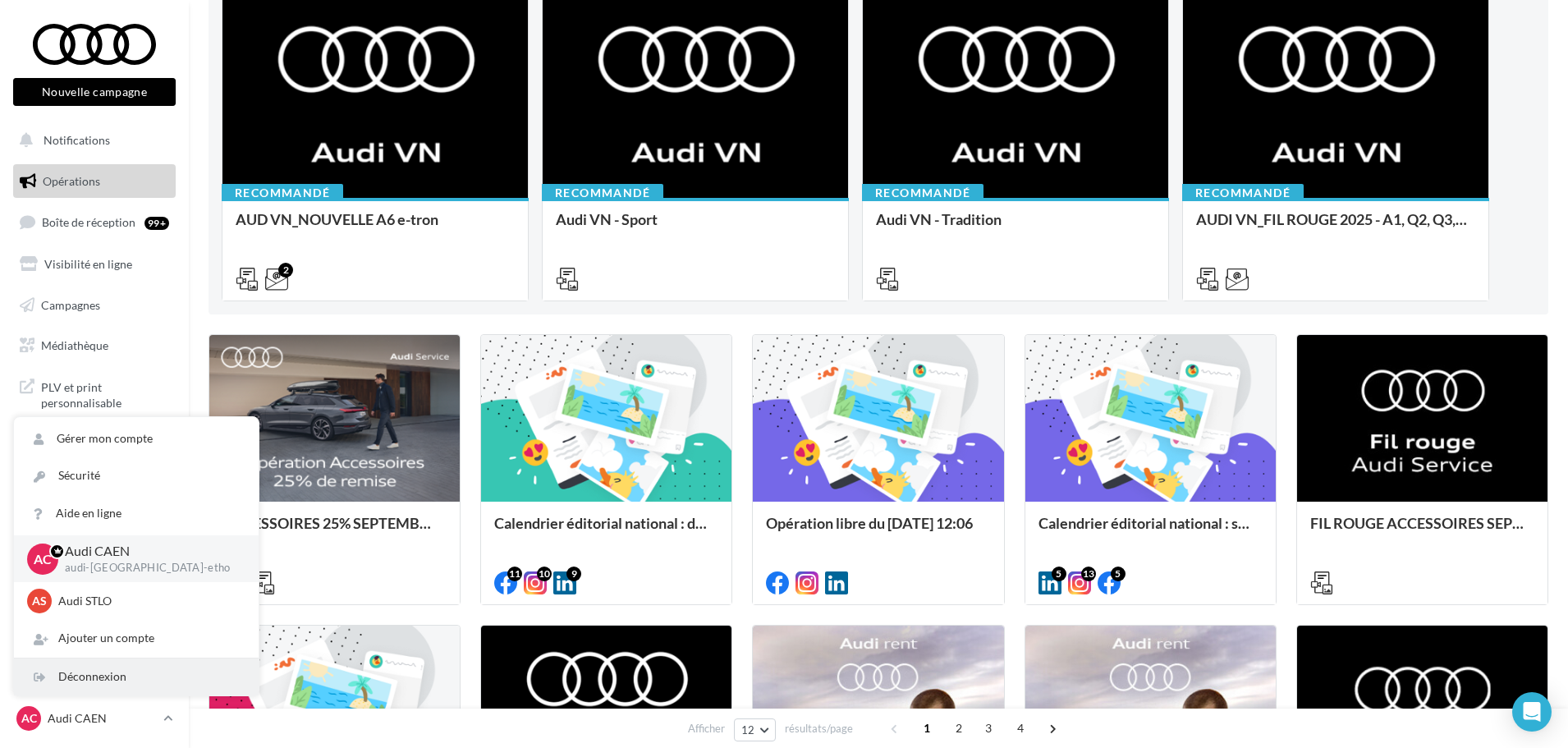
click at [102, 678] on div "Déconnexion" at bounding box center [137, 676] width 245 height 37
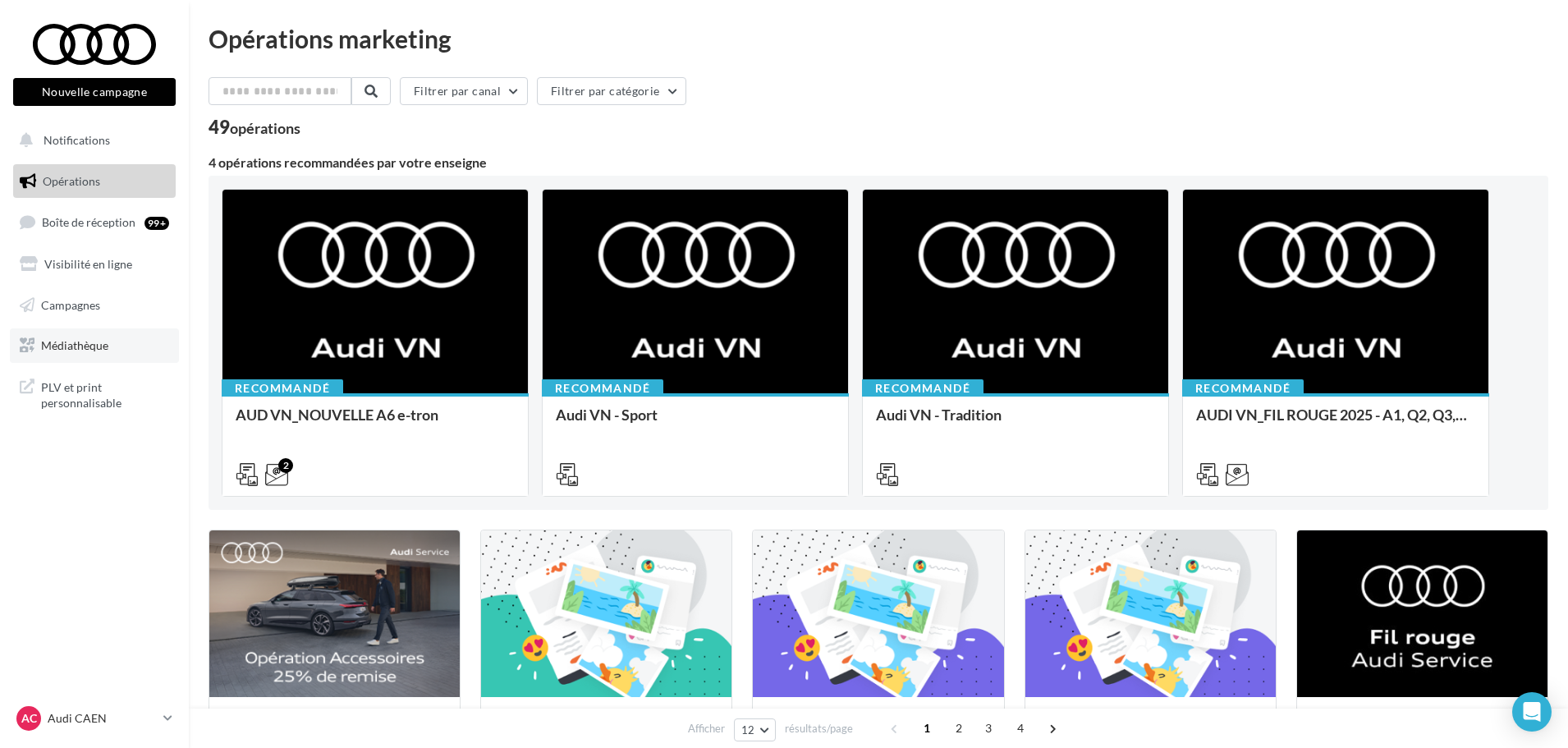
click at [107, 340] on span "Médiathèque" at bounding box center [75, 345] width 67 height 14
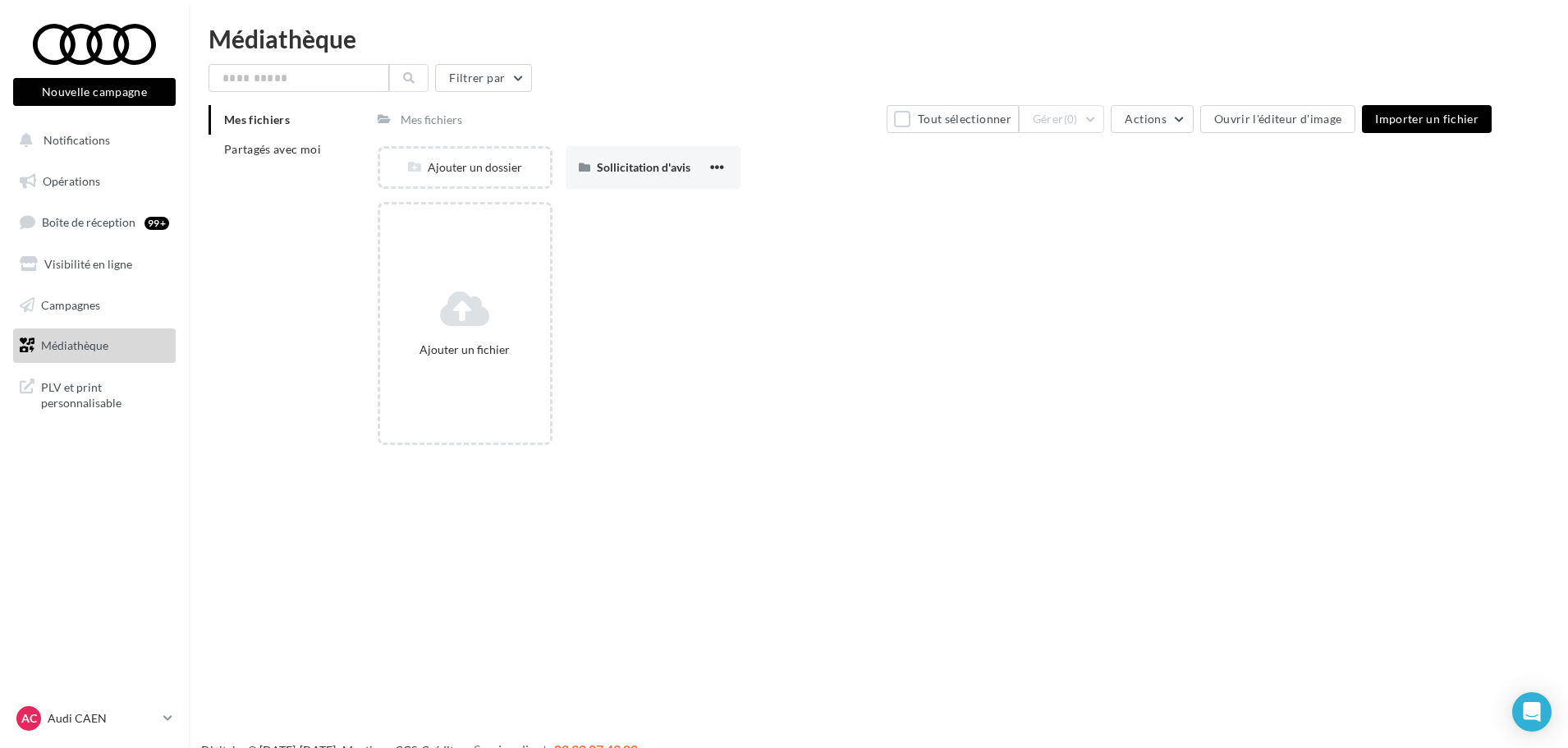
click at [291, 165] on div "Mes fichiers Partagés avec moi" at bounding box center [292, 141] width 169 height 73
click at [291, 157] on li "Partagés avec moi" at bounding box center [286, 149] width 156 height 30
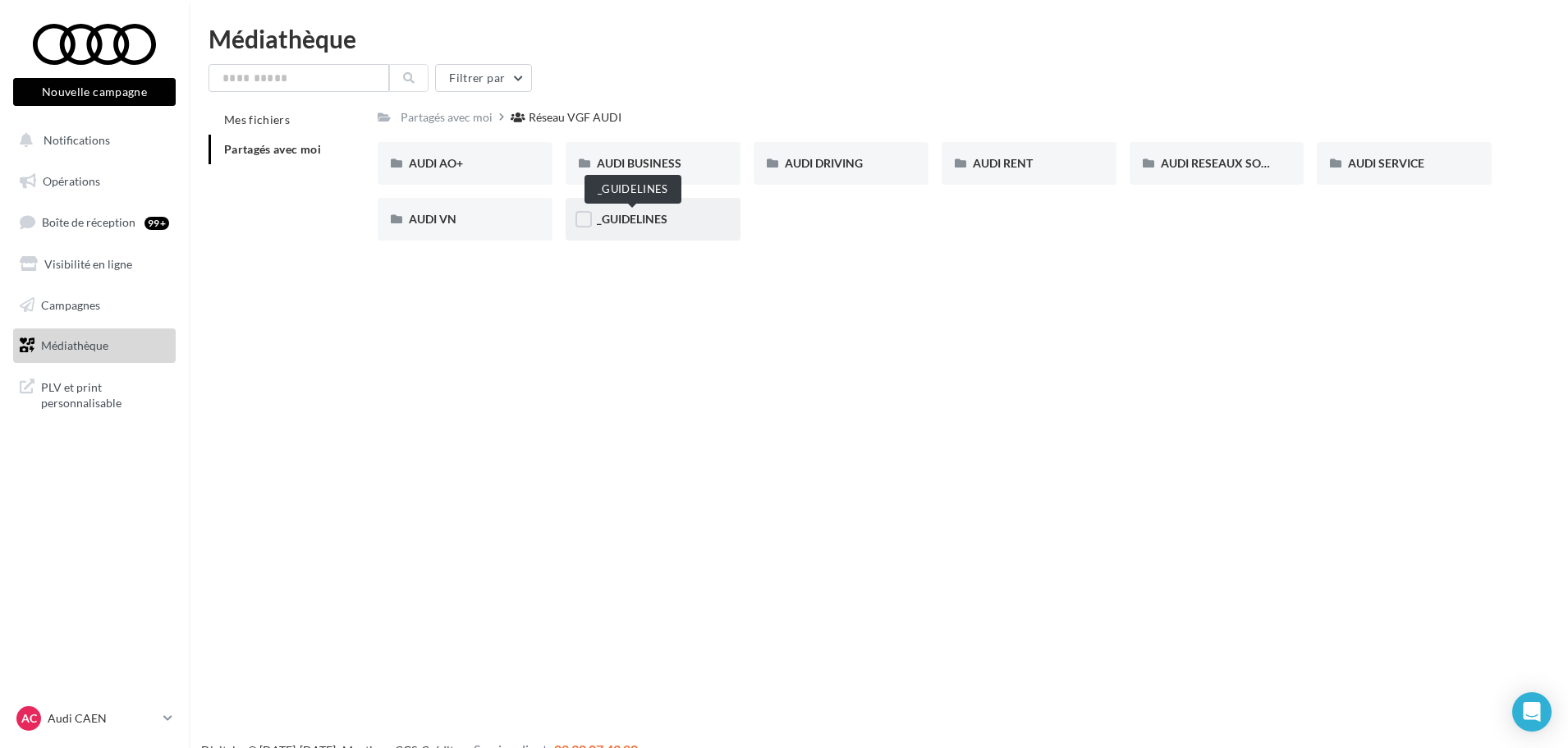
click at [647, 219] on span "_GUIDELINES" at bounding box center [633, 219] width 71 height 14
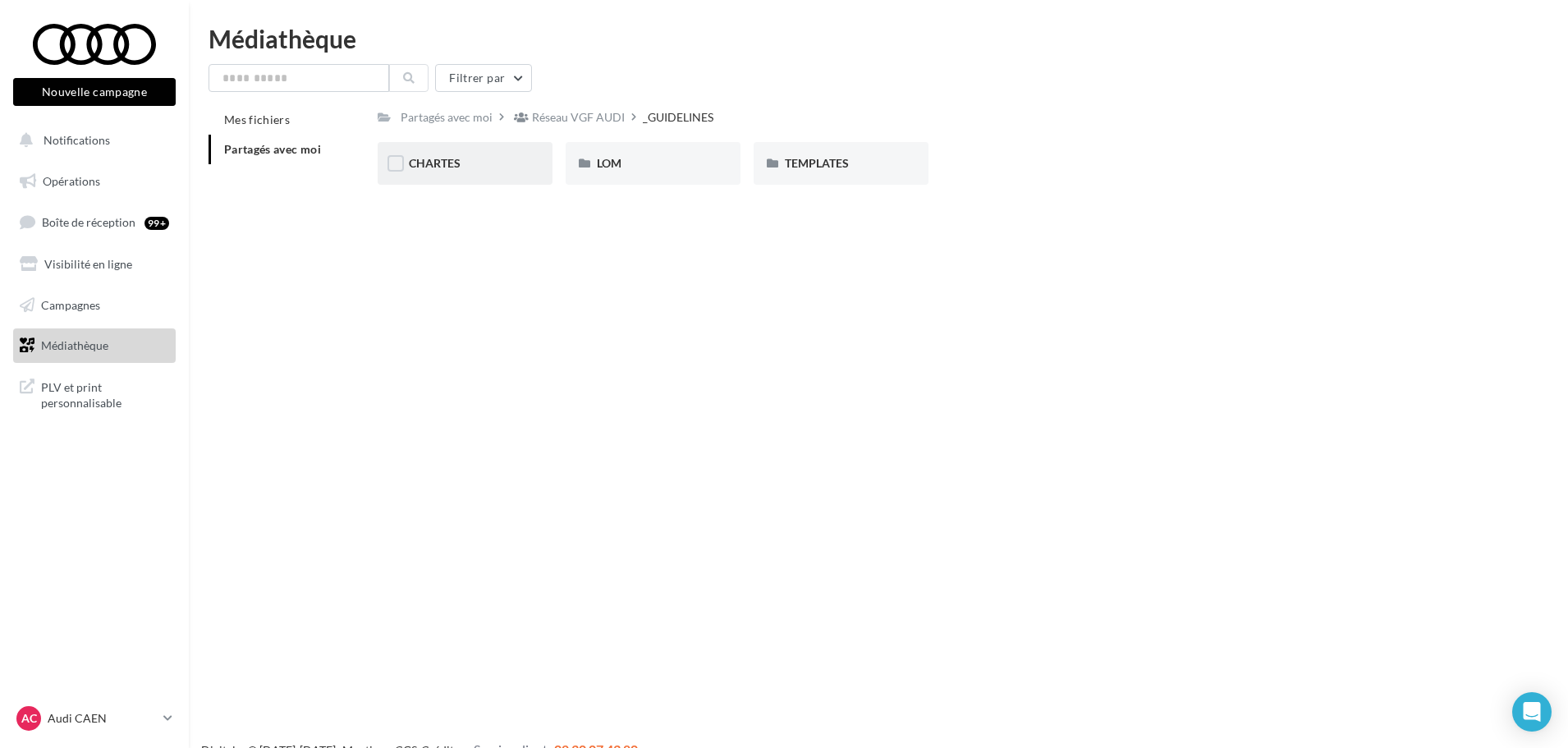
click at [459, 173] on div "CHARTES" at bounding box center [464, 163] width 175 height 43
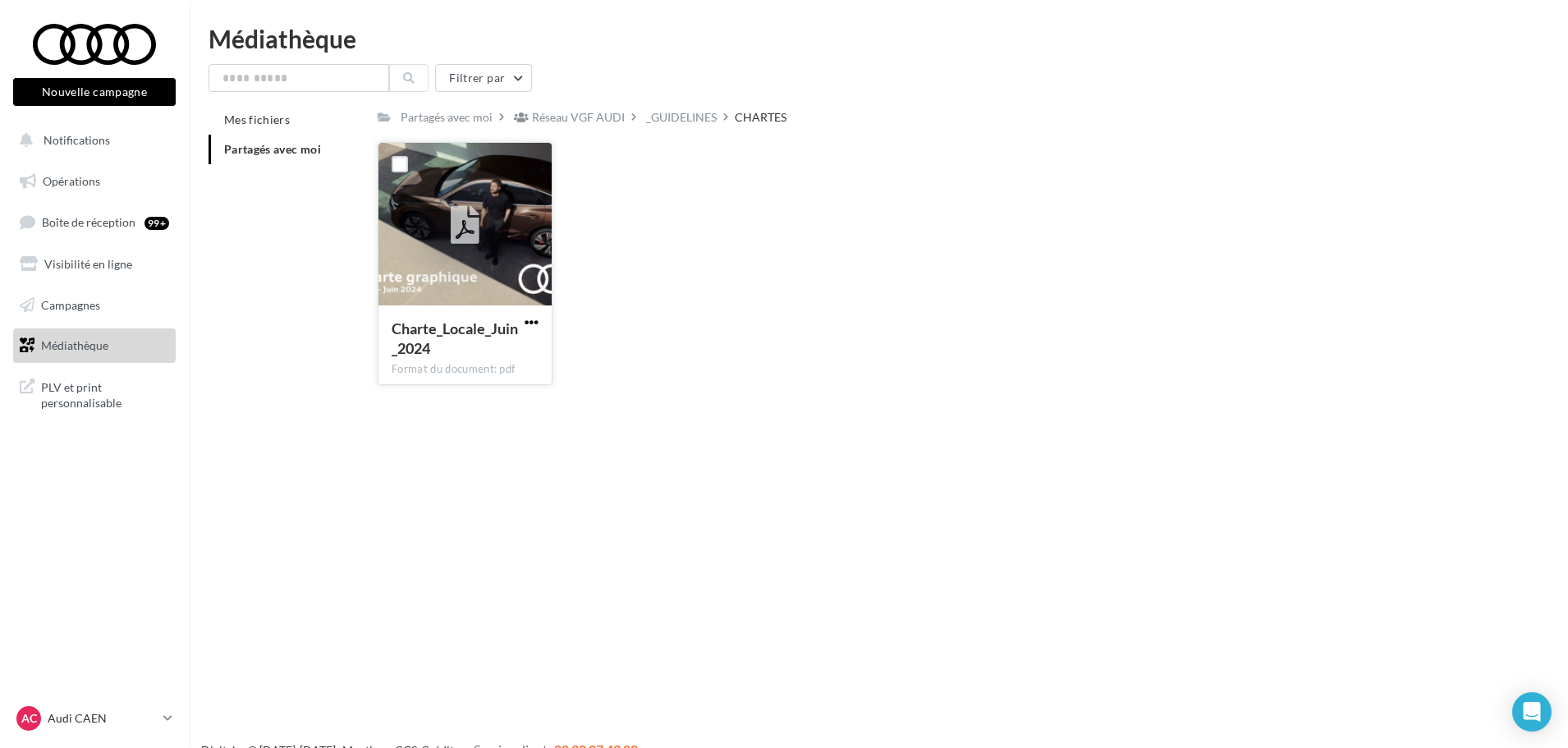
click at [534, 318] on span "button" at bounding box center [531, 322] width 14 height 14
click at [448, 358] on button "Télécharger" at bounding box center [460, 354] width 164 height 43
click at [525, 321] on span "button" at bounding box center [531, 322] width 14 height 14
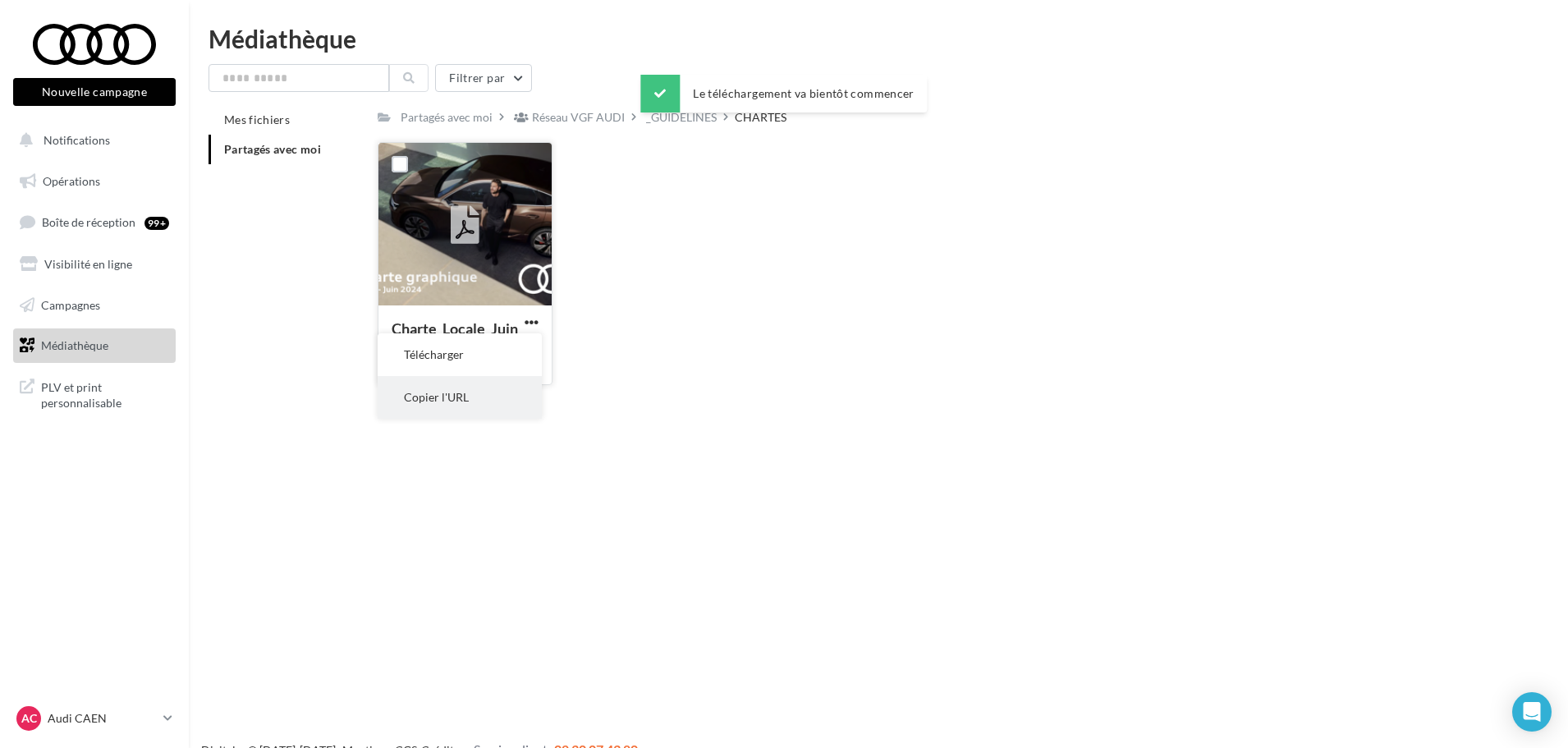
click at [489, 393] on button "Copier l'URL" at bounding box center [460, 396] width 164 height 43
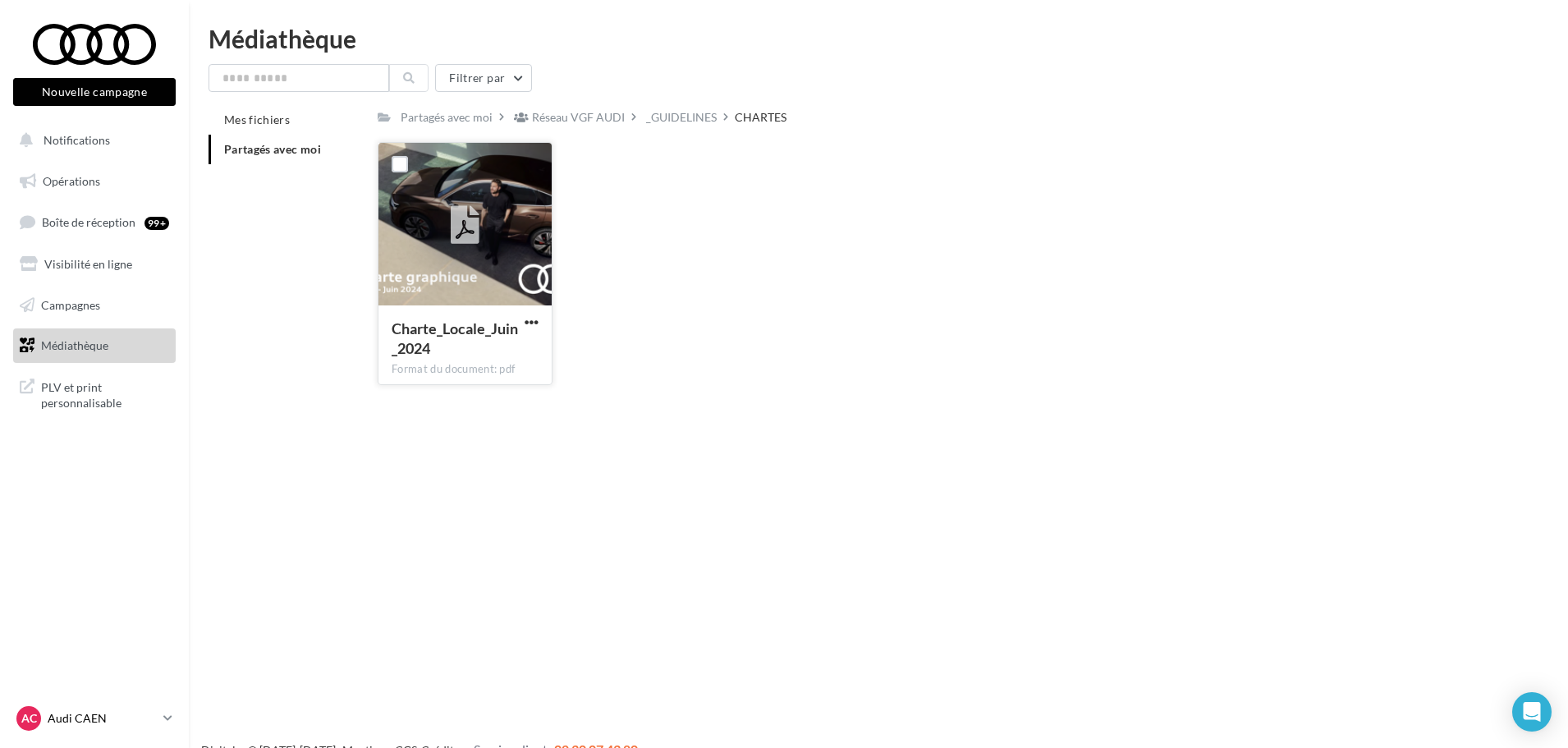
click at [131, 727] on div "AC Audi CAEN audi-[GEOGRAPHIC_DATA]-etho" at bounding box center [86, 718] width 140 height 25
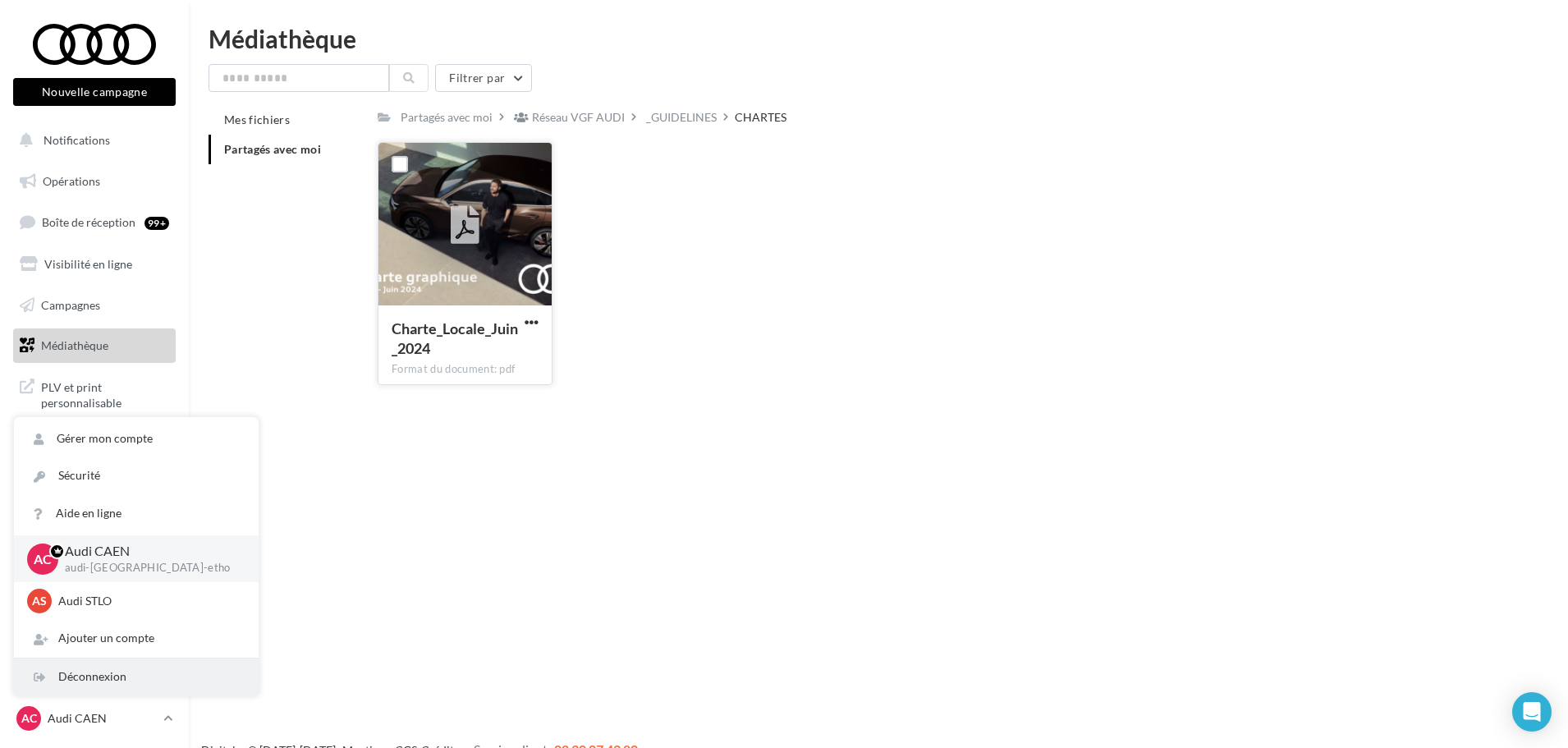
click at [140, 677] on div "Déconnexion" at bounding box center [137, 676] width 245 height 37
